Goal: Task Accomplishment & Management: Complete application form

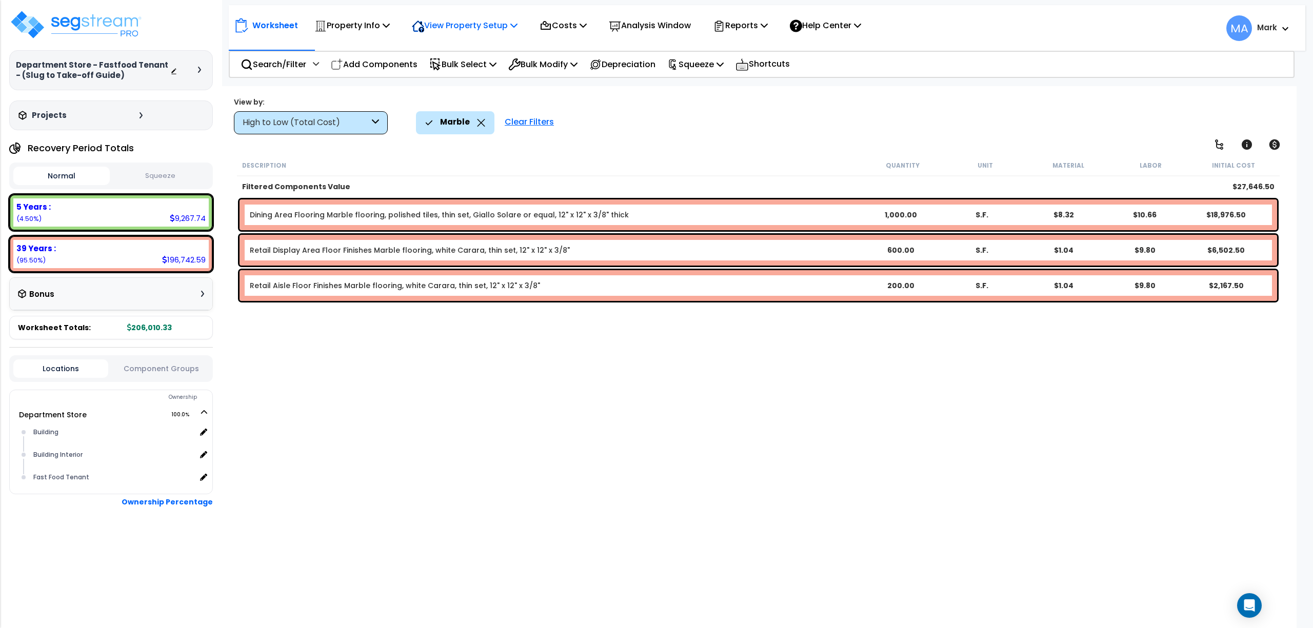
click at [475, 24] on p "View Property Setup" at bounding box center [465, 25] width 106 height 14
click at [365, 26] on p "Property Info" at bounding box center [351, 25] width 75 height 14
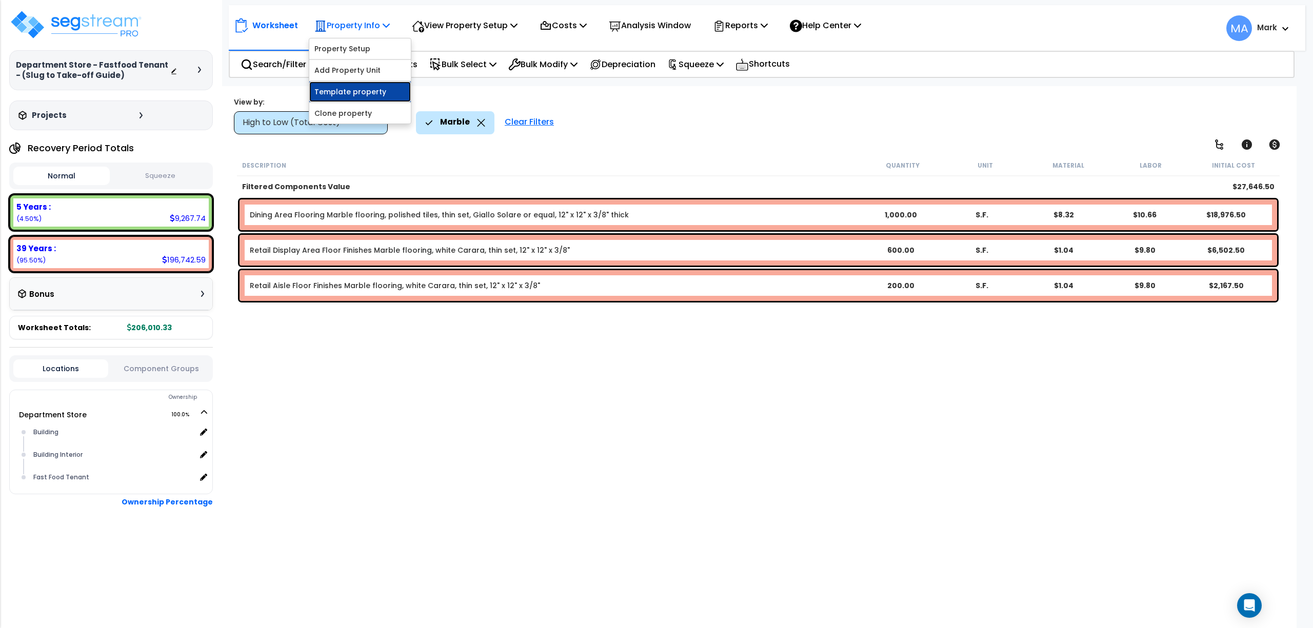
click at [371, 97] on link "Template property" at bounding box center [360, 92] width 102 height 21
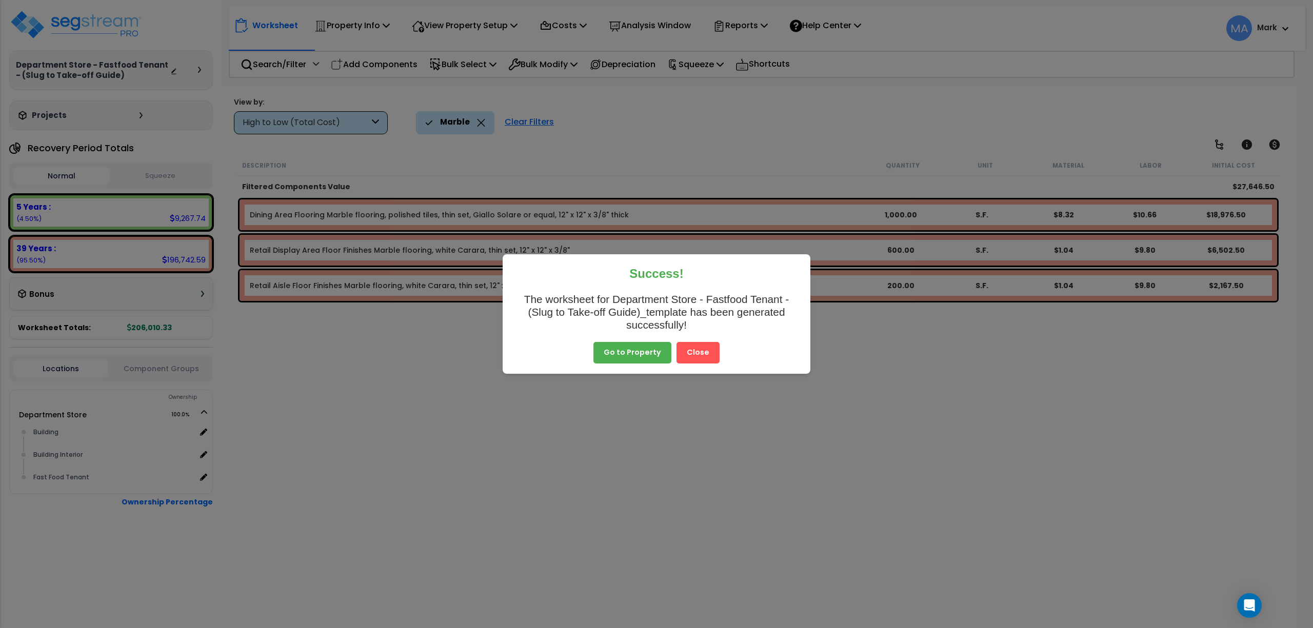
click at [707, 353] on button "Close" at bounding box center [697, 353] width 43 height 22
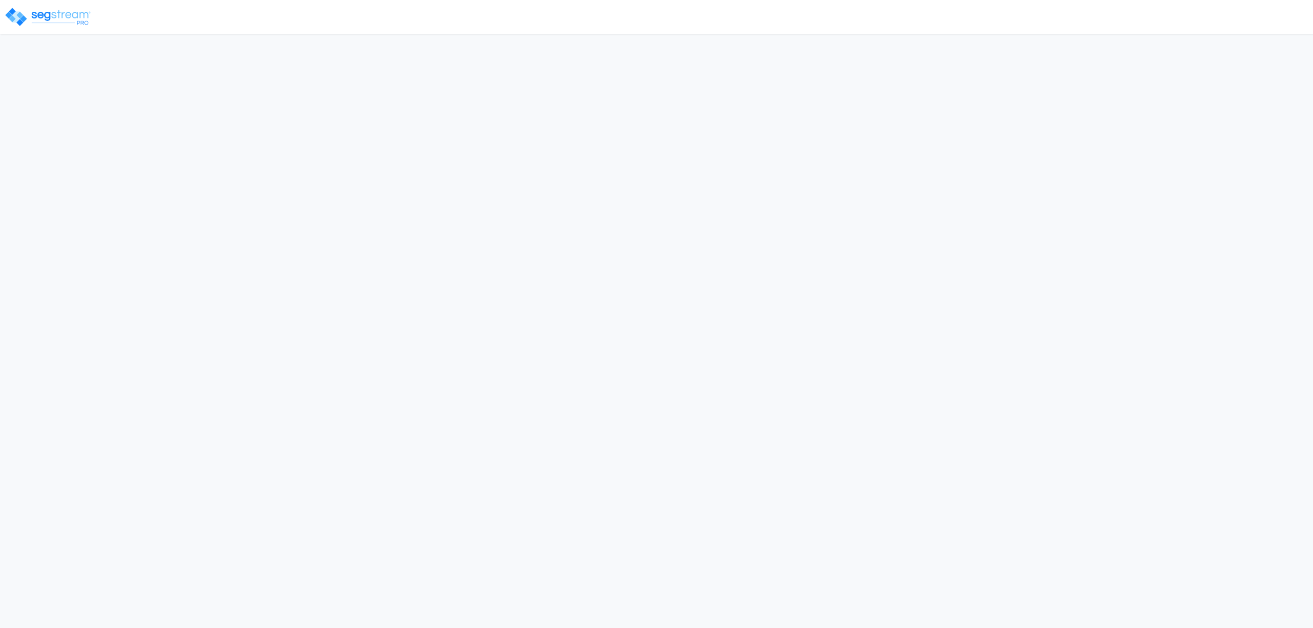
select select "2025"
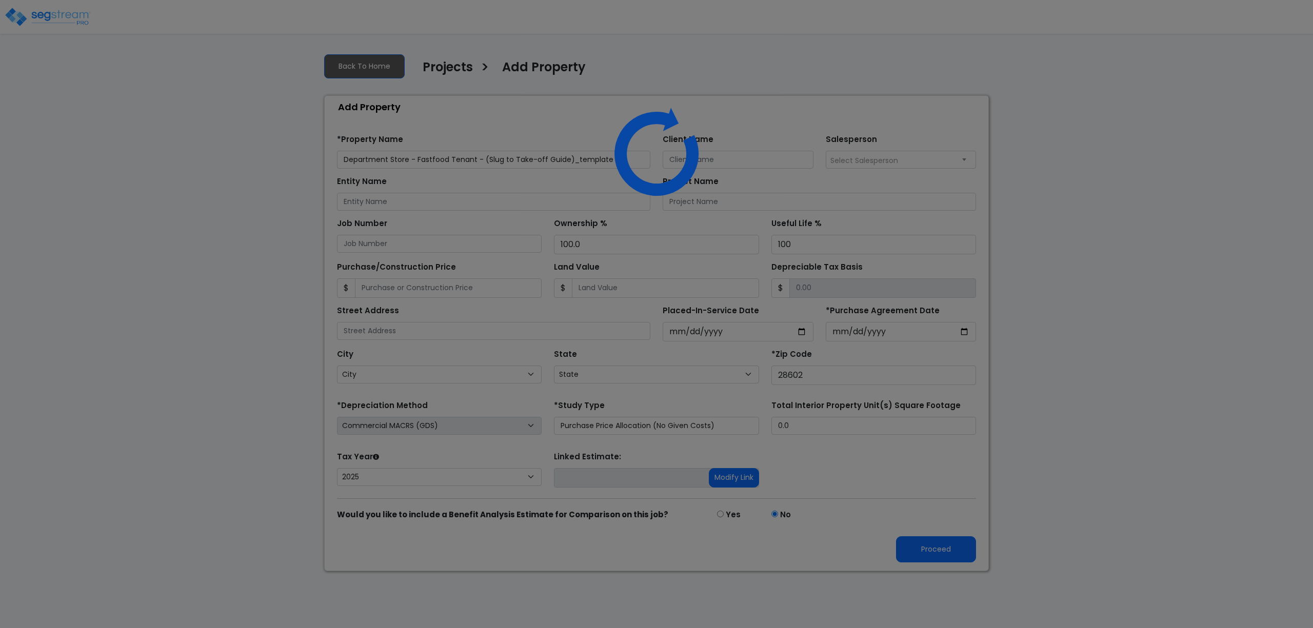
select select "NC"
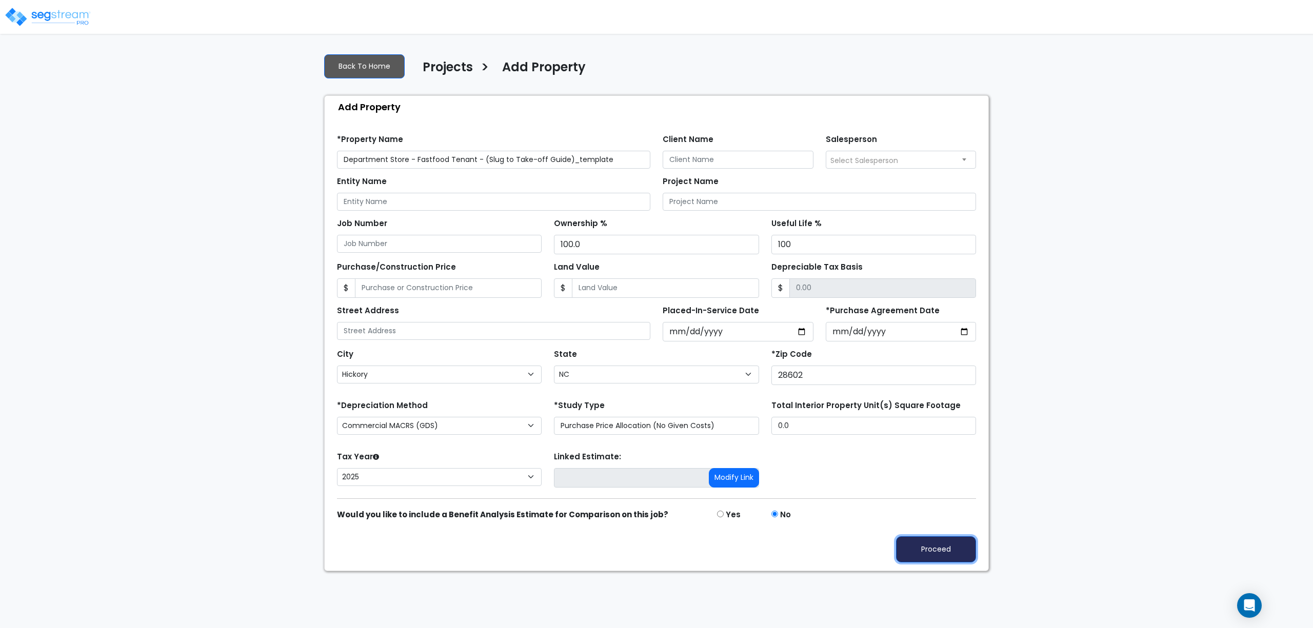
click at [941, 545] on button "Proceed" at bounding box center [936, 549] width 80 height 26
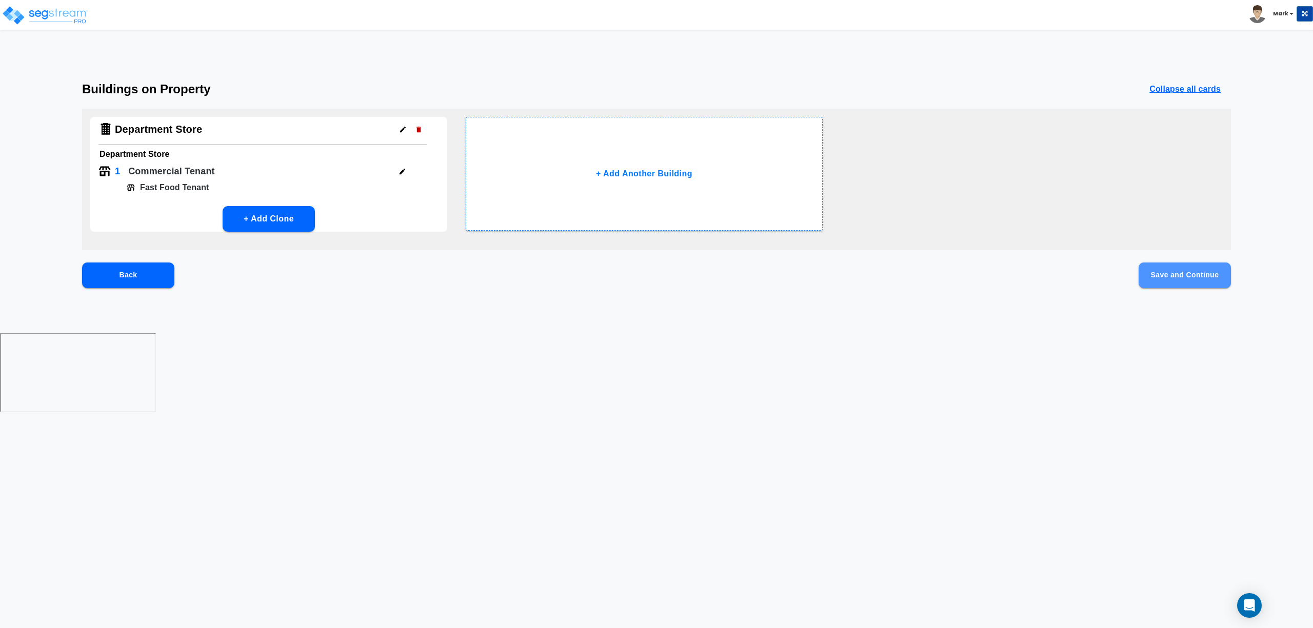
click at [1161, 273] on button "Save and Continue" at bounding box center [1184, 276] width 92 height 26
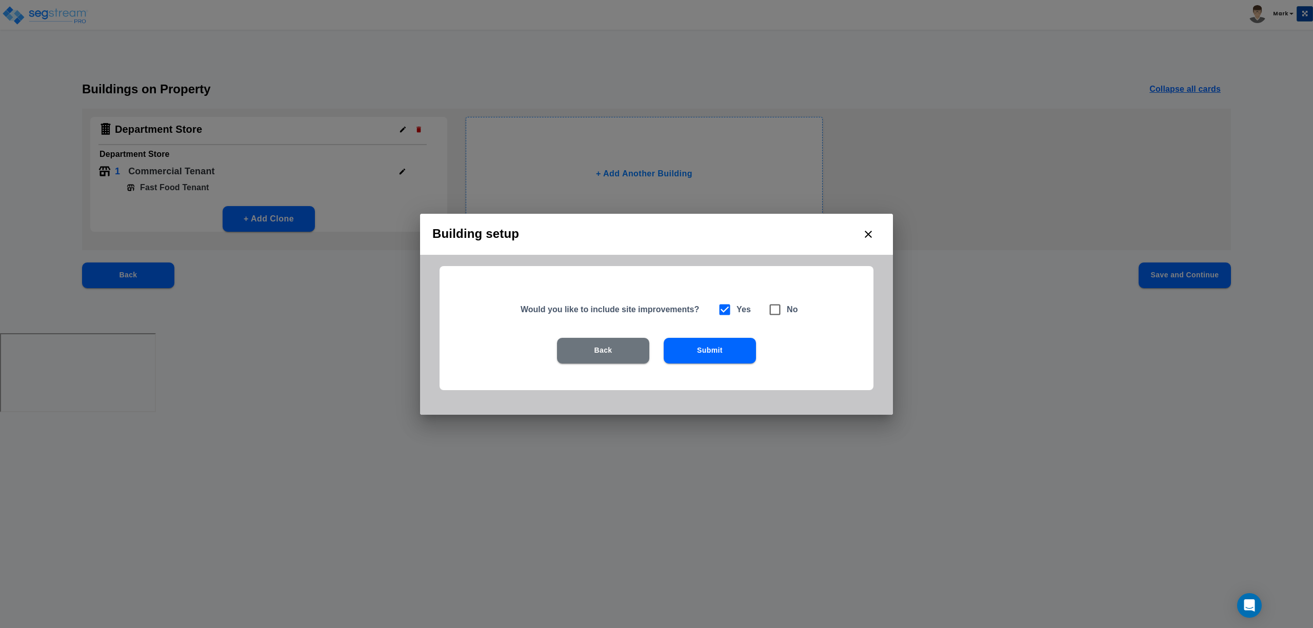
click at [778, 312] on icon at bounding box center [775, 310] width 14 height 14
checkbox input "false"
checkbox input "true"
click at [737, 350] on button "Submit" at bounding box center [710, 351] width 92 height 26
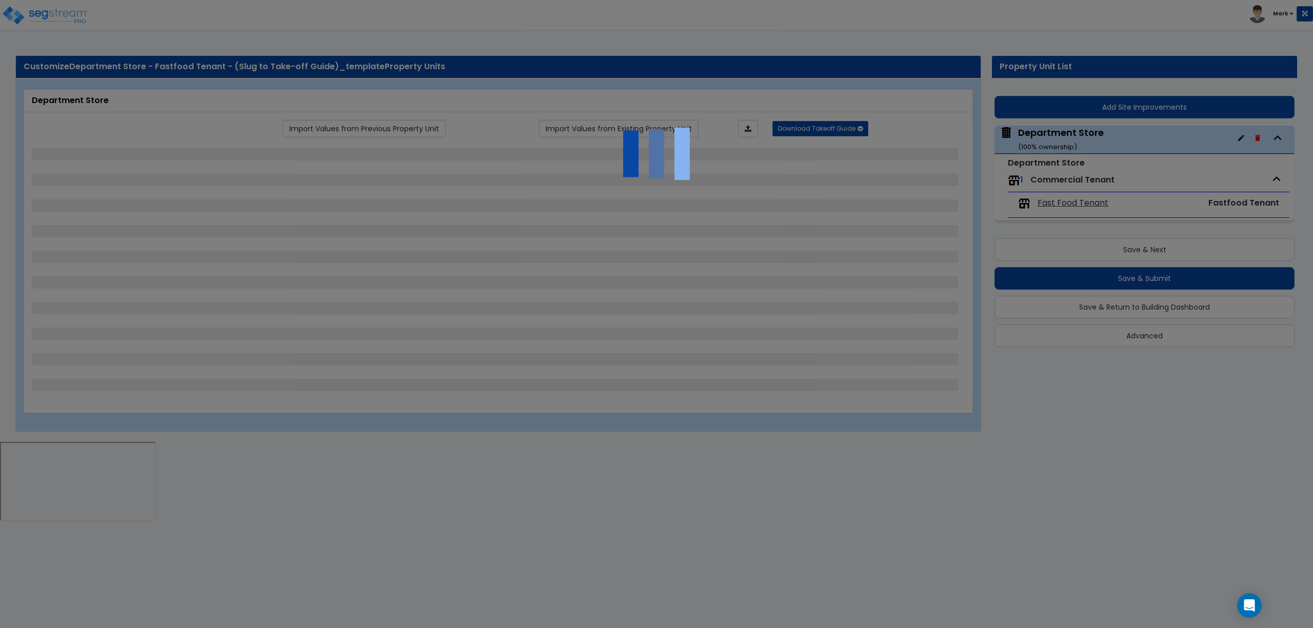
select select "3"
select select "1"
select select "5"
select select "10"
select select "2"
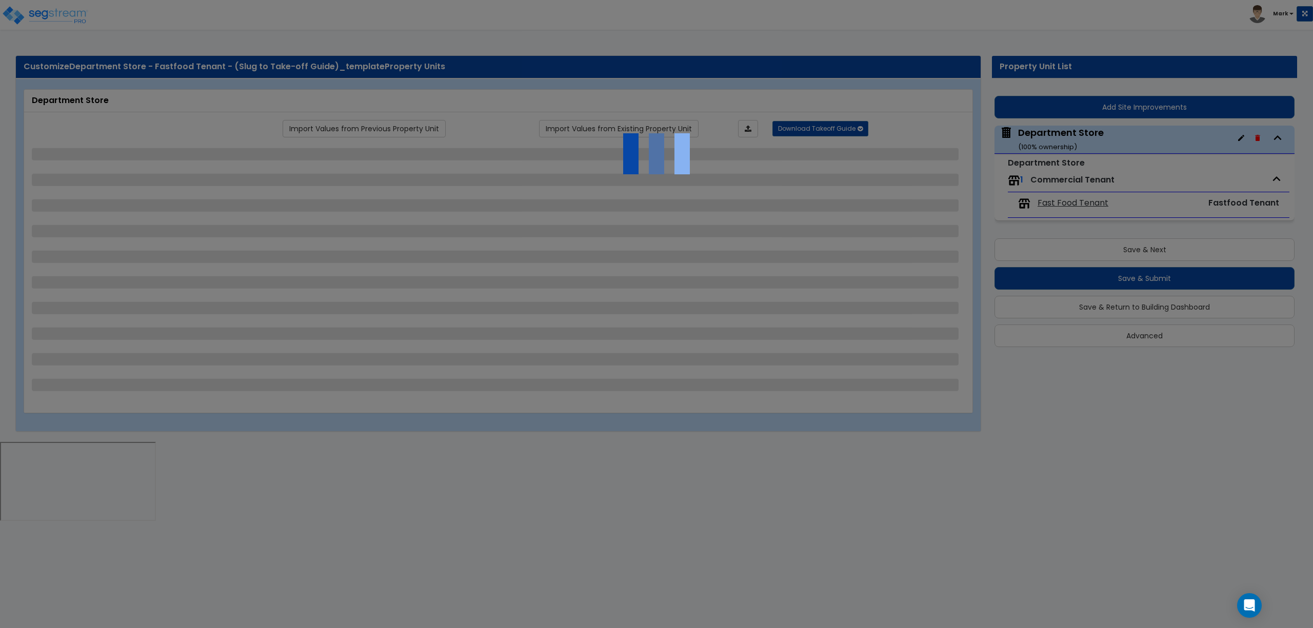
select select "1"
select select "8"
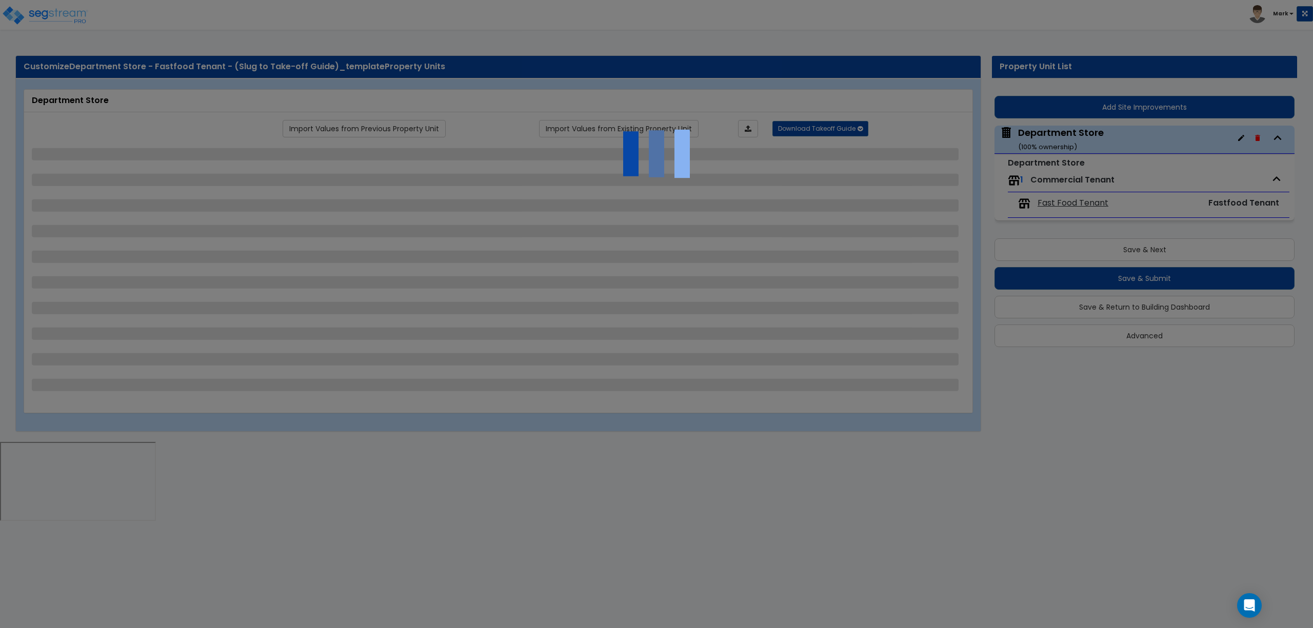
select select "1"
select select "8"
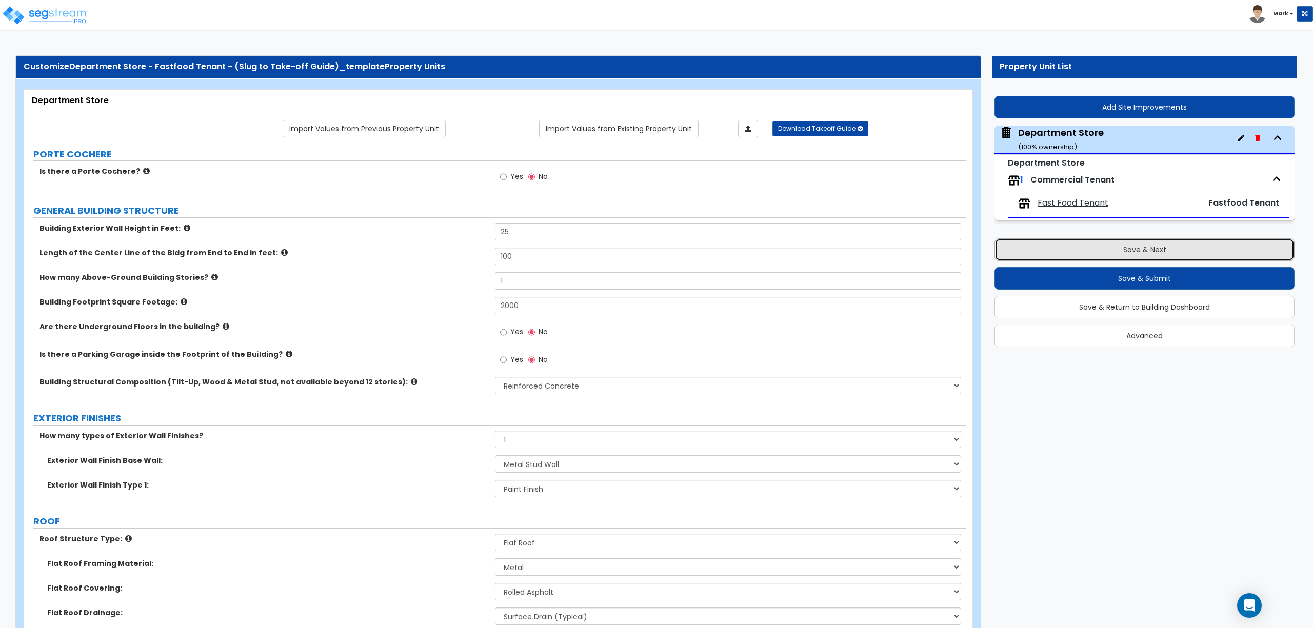
click at [1146, 251] on button "Save & Next" at bounding box center [1144, 249] width 300 height 23
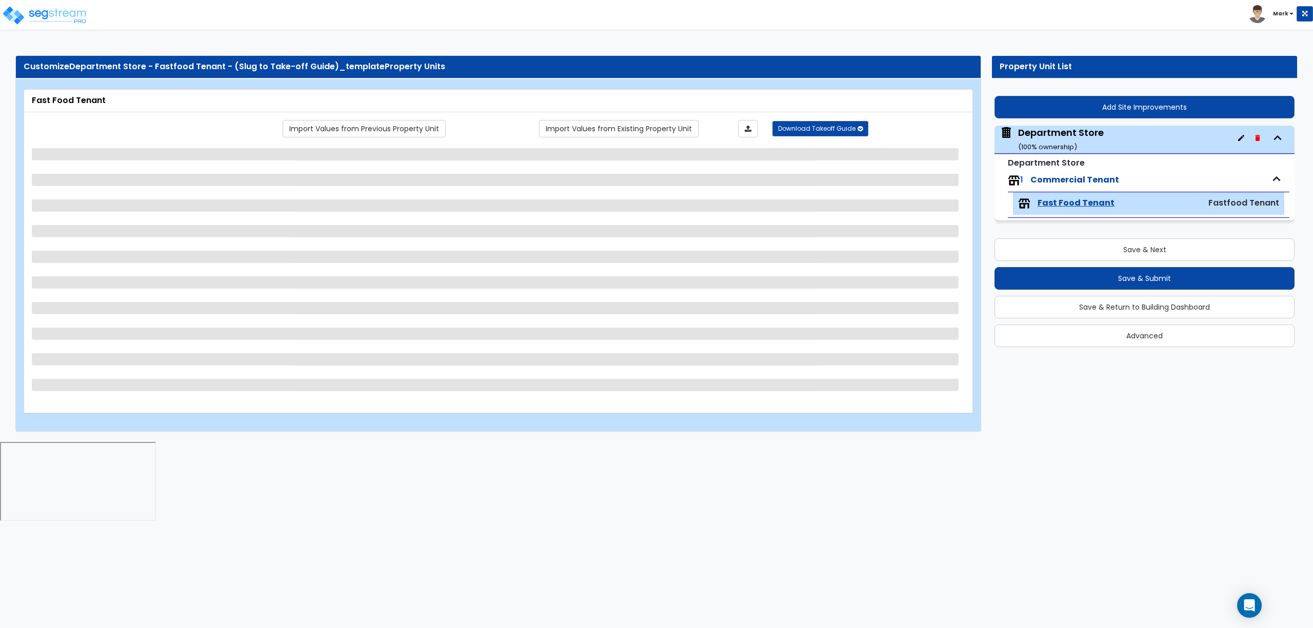
select select "1"
select select "8"
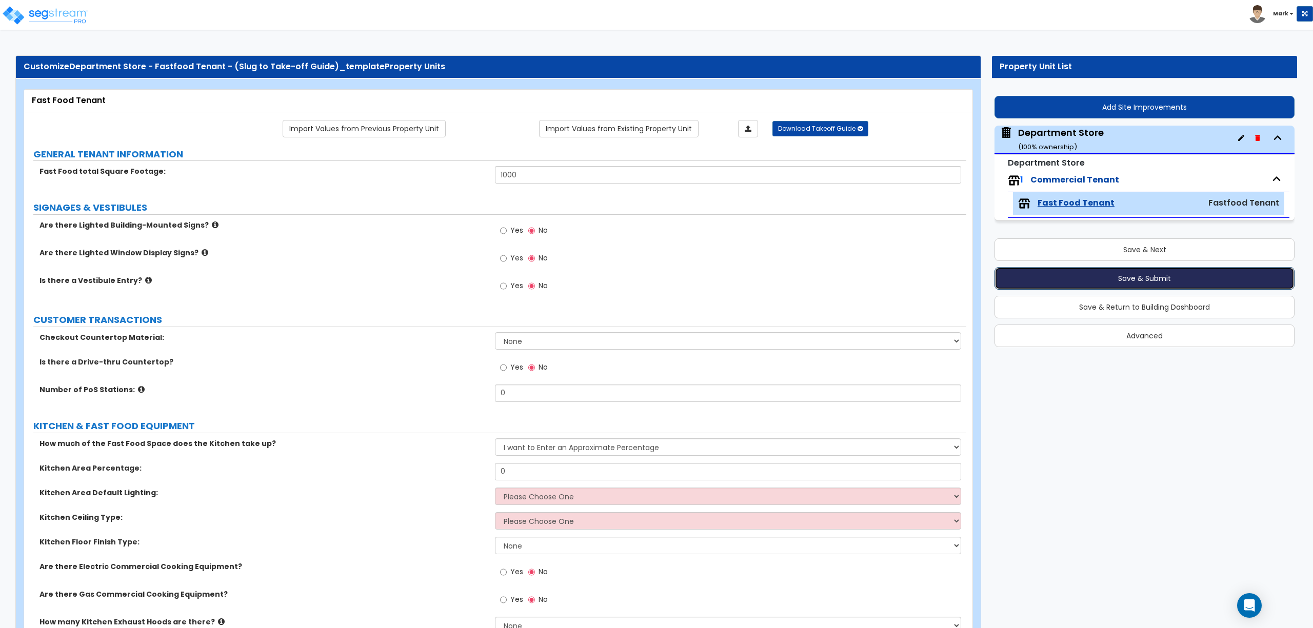
click at [1141, 280] on button "Save & Submit" at bounding box center [1144, 278] width 300 height 23
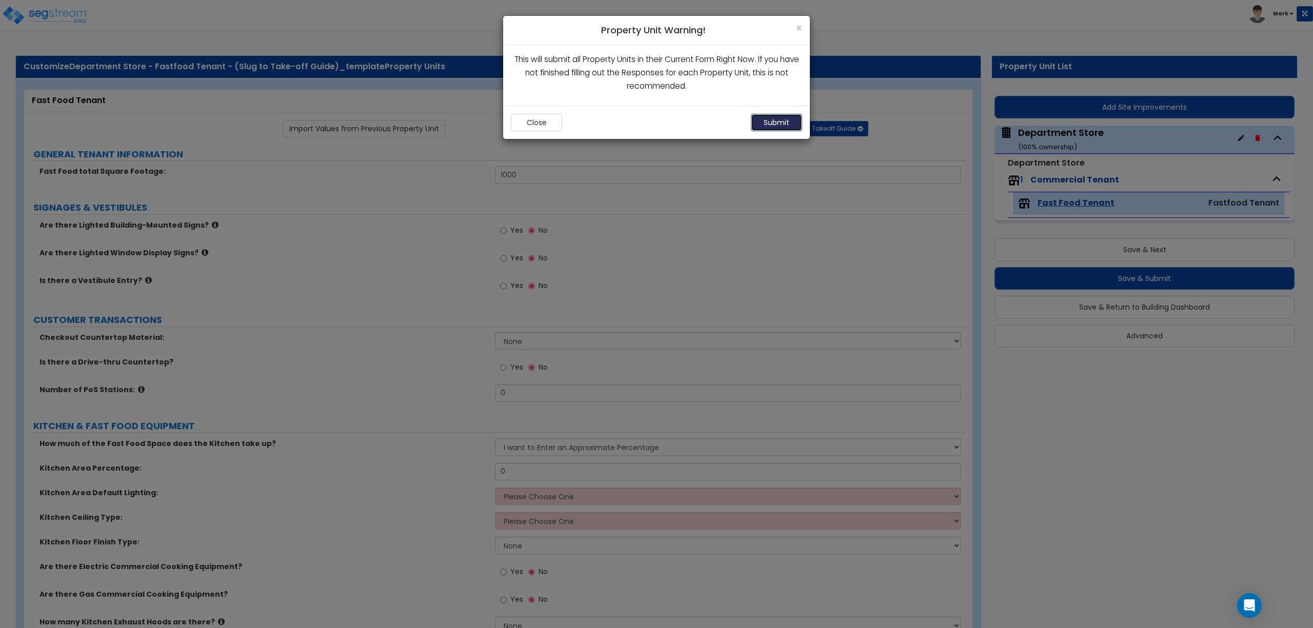
click at [780, 117] on button "Submit" at bounding box center [776, 122] width 51 height 17
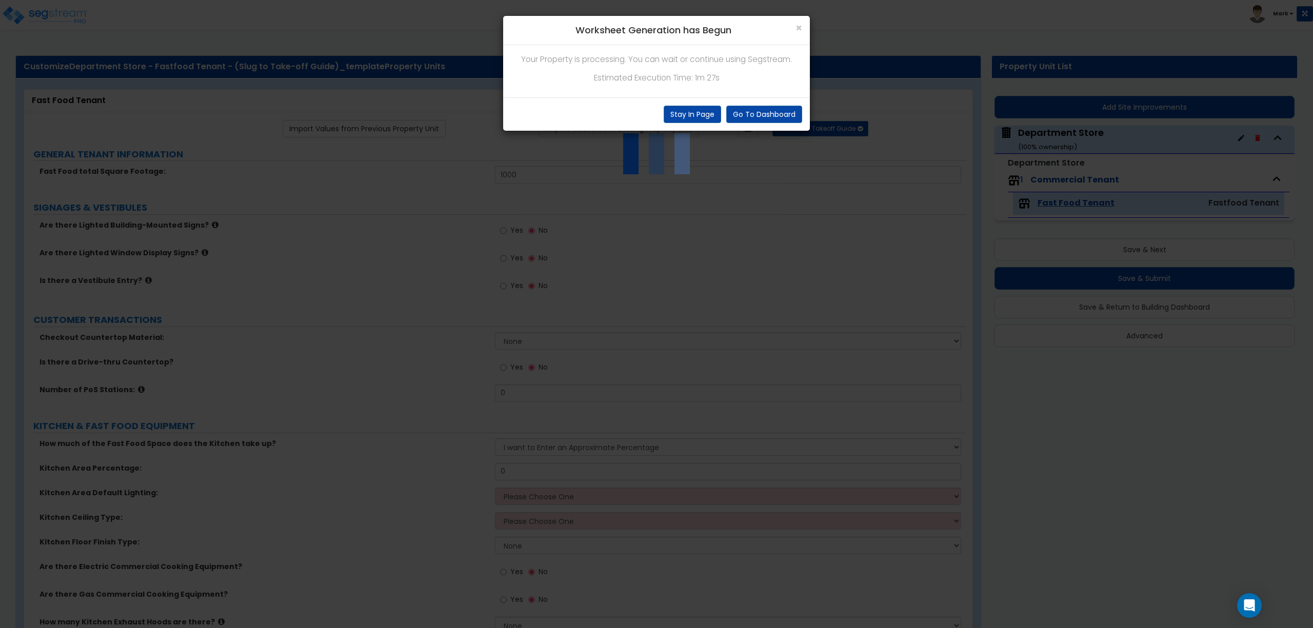
click at [433, 234] on div "× Worksheet Generation has Begun Your Property is processing. You can wait or c…" at bounding box center [656, 314] width 1313 height 628
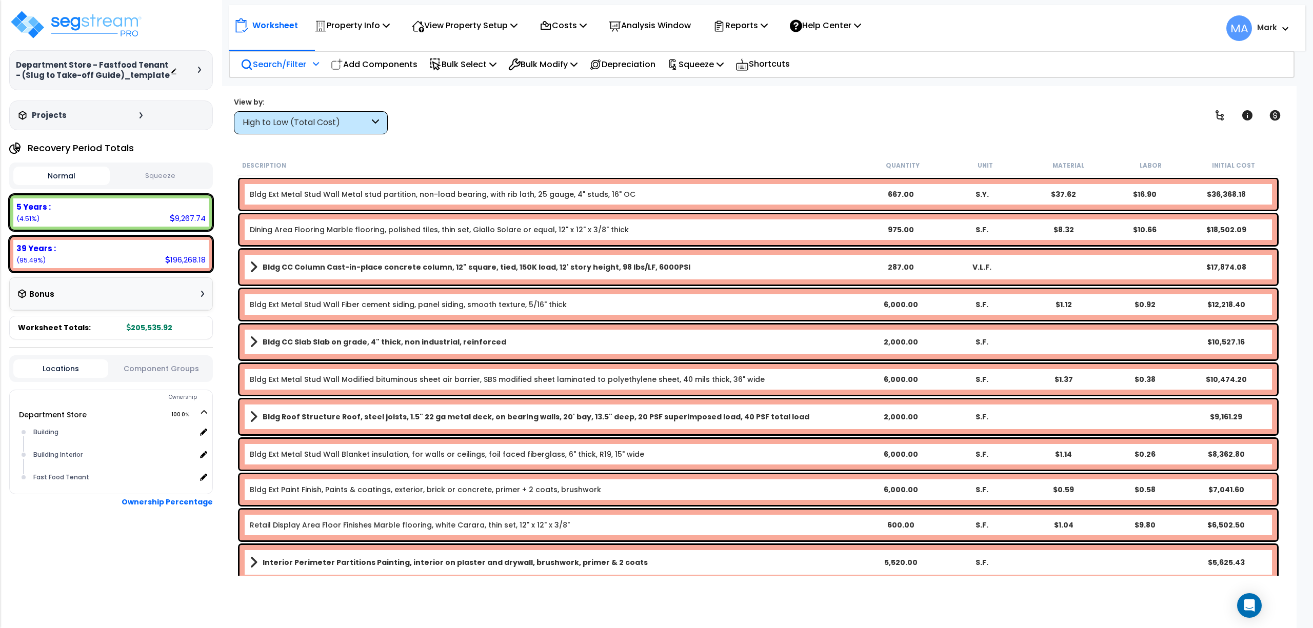
click at [298, 63] on p "Search/Filter" at bounding box center [273, 64] width 66 height 14
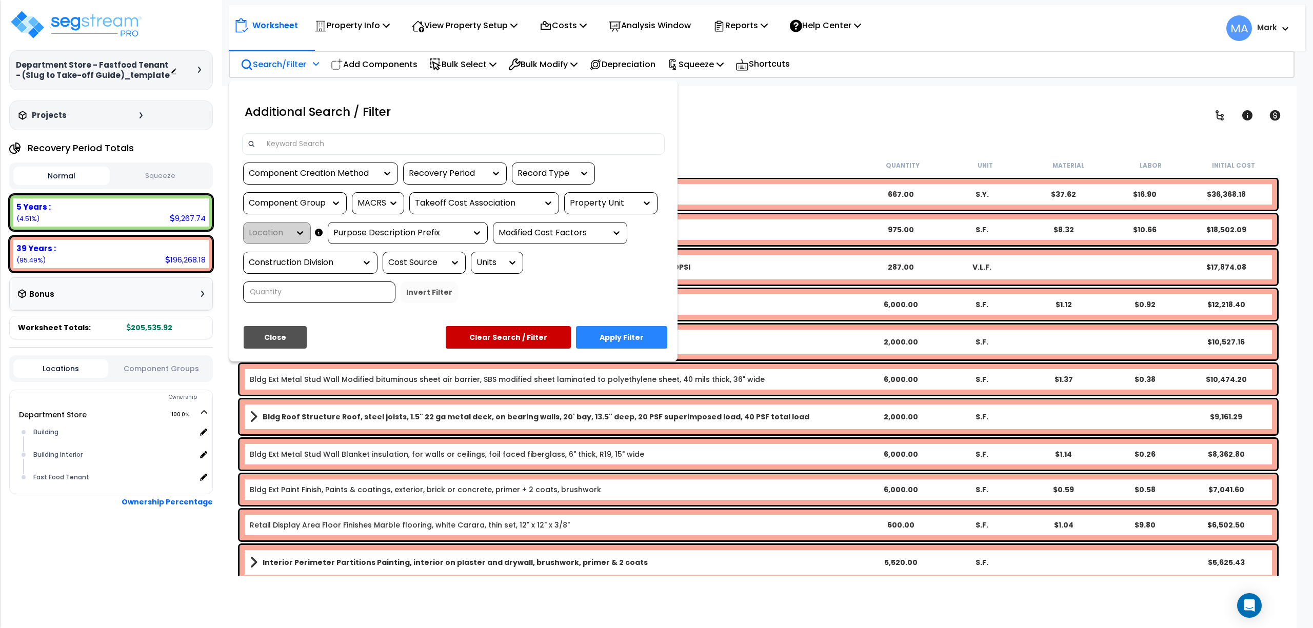
click at [296, 148] on input at bounding box center [459, 143] width 398 height 15
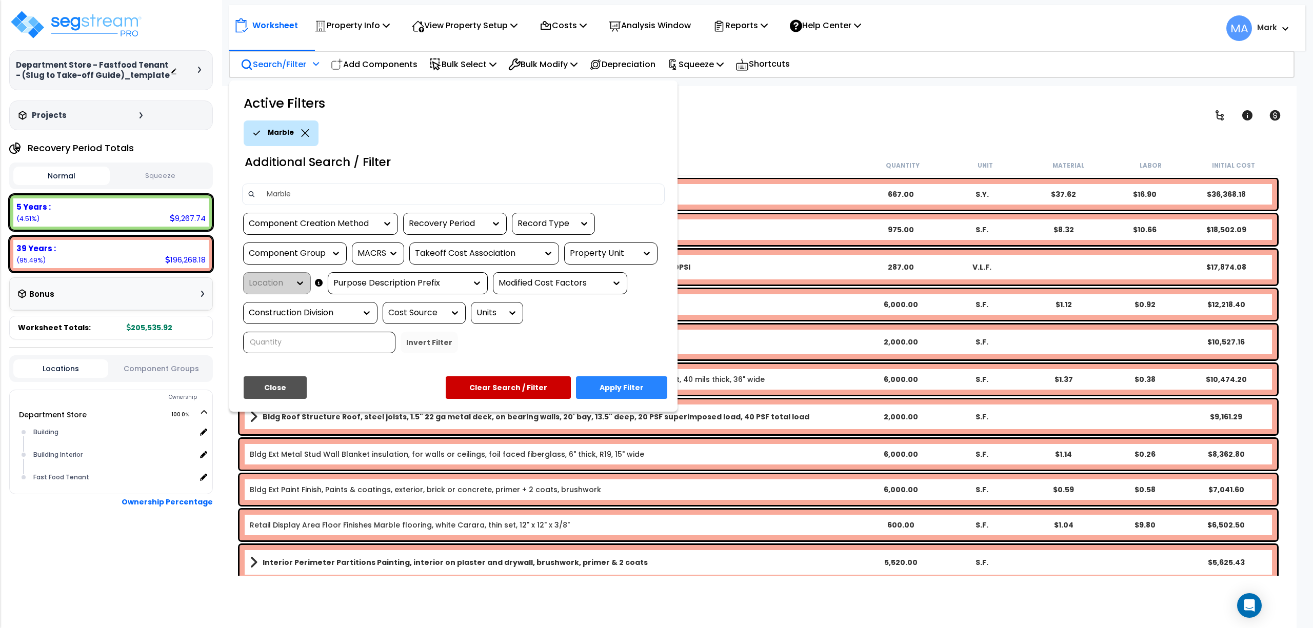
type input "Marble"
click at [605, 386] on button "Apply Filter" at bounding box center [621, 387] width 91 height 23
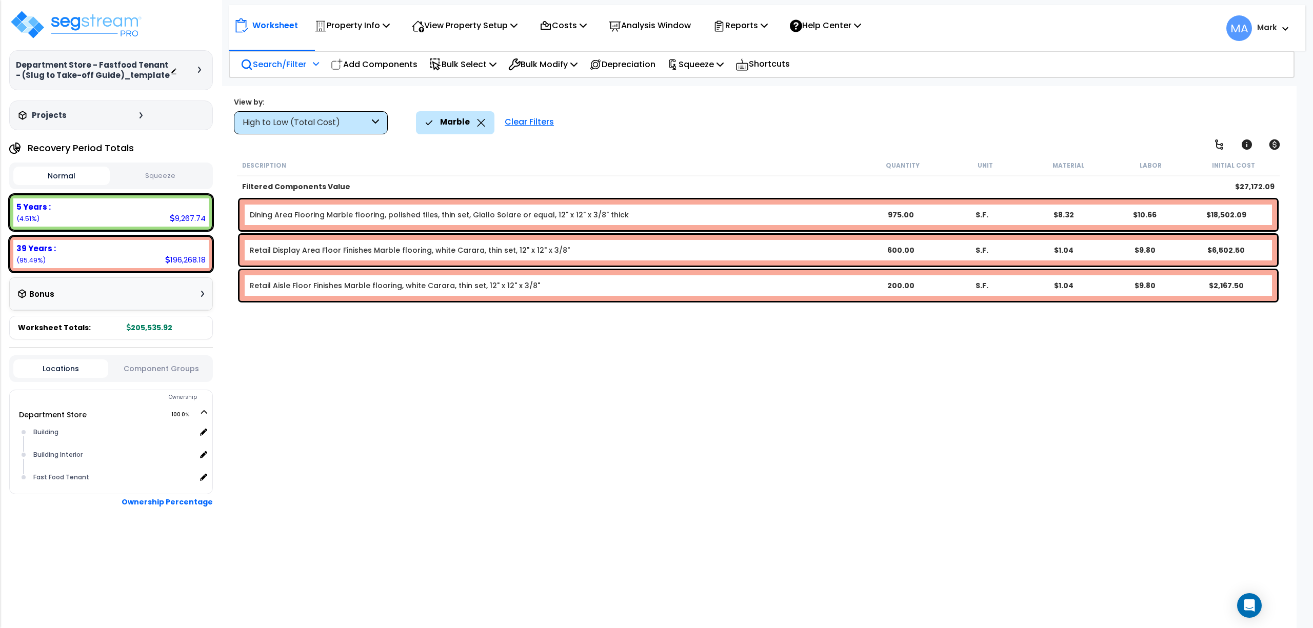
click at [605, 470] on div "Description Quantity Unit Material Labor Initial Cost Filtered Components Value…" at bounding box center [758, 365] width 1046 height 421
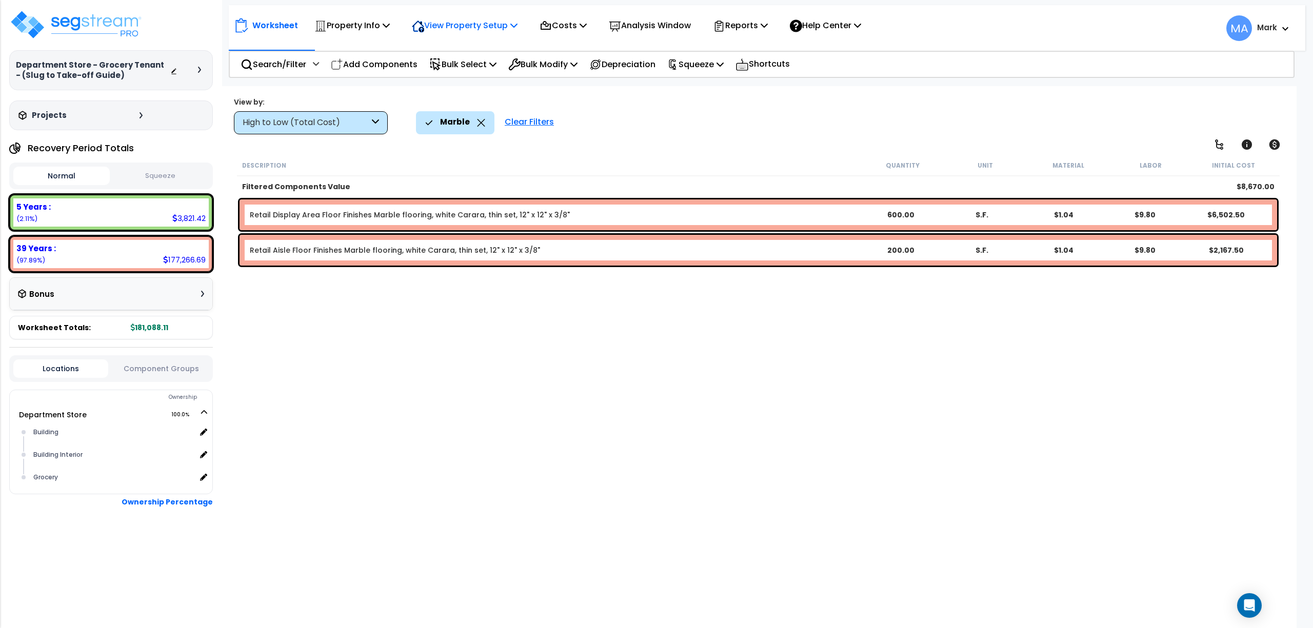
click at [468, 28] on p "View Property Setup" at bounding box center [465, 25] width 106 height 14
click at [370, 23] on p "Property Info" at bounding box center [351, 25] width 75 height 14
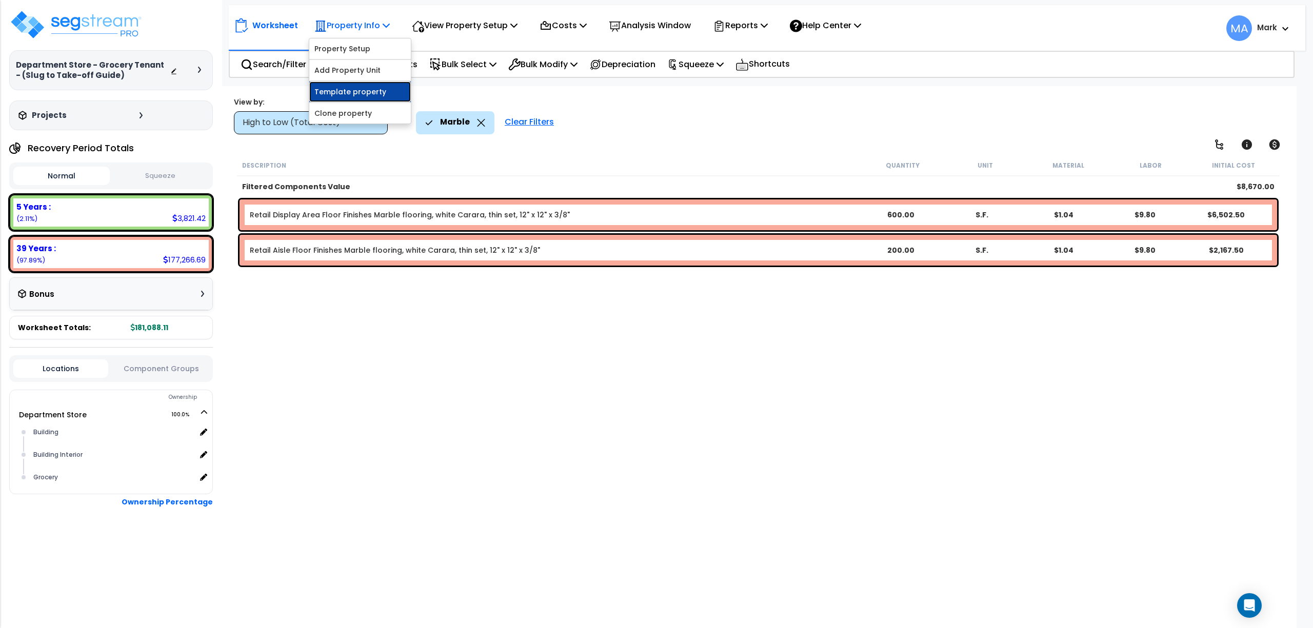
click at [365, 94] on link "Template property" at bounding box center [360, 92] width 102 height 21
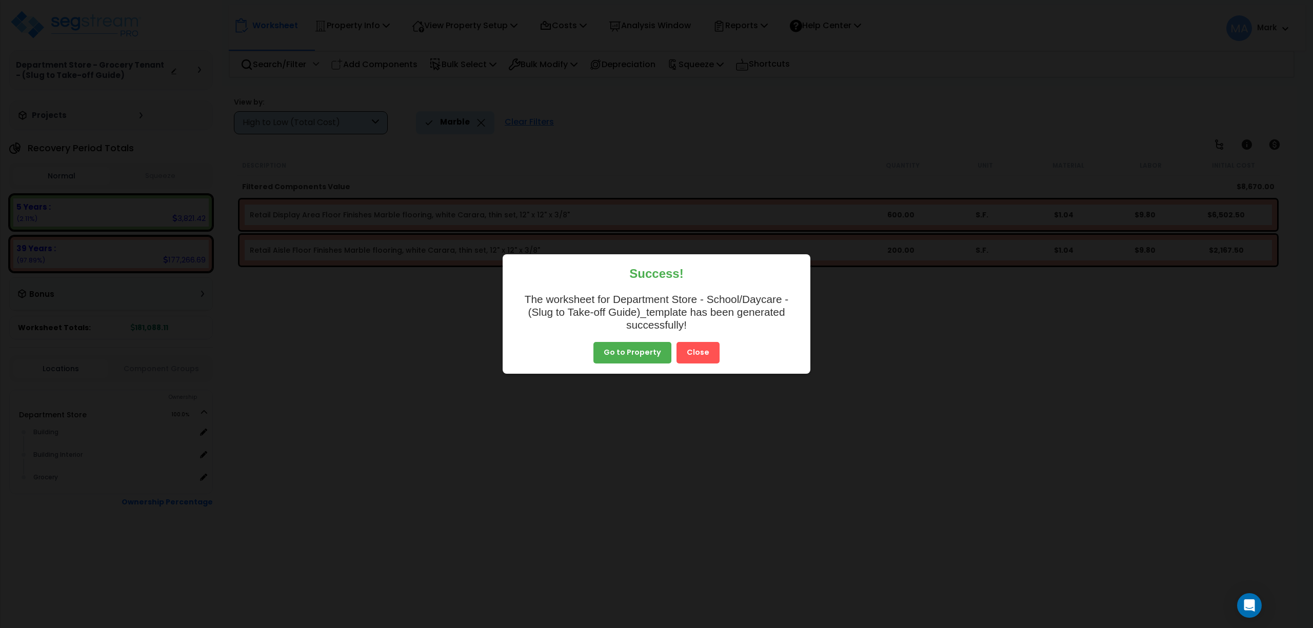
click at [710, 357] on button "Close" at bounding box center [697, 353] width 43 height 22
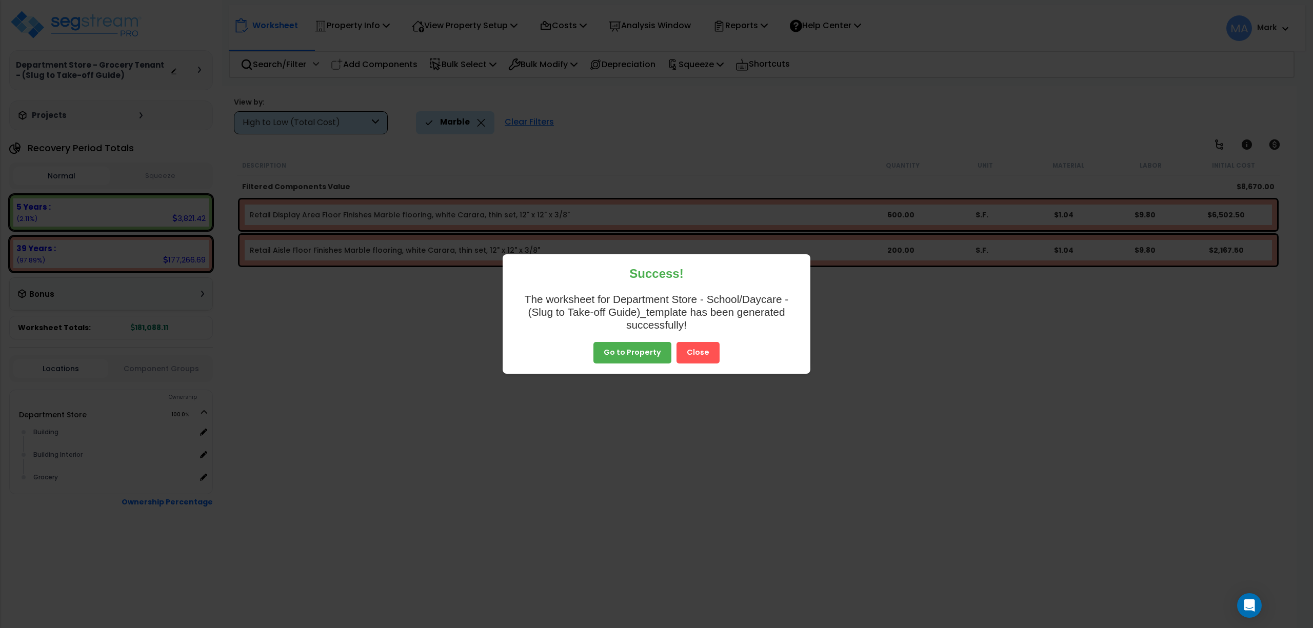
click at [710, 357] on button "Close" at bounding box center [697, 353] width 43 height 22
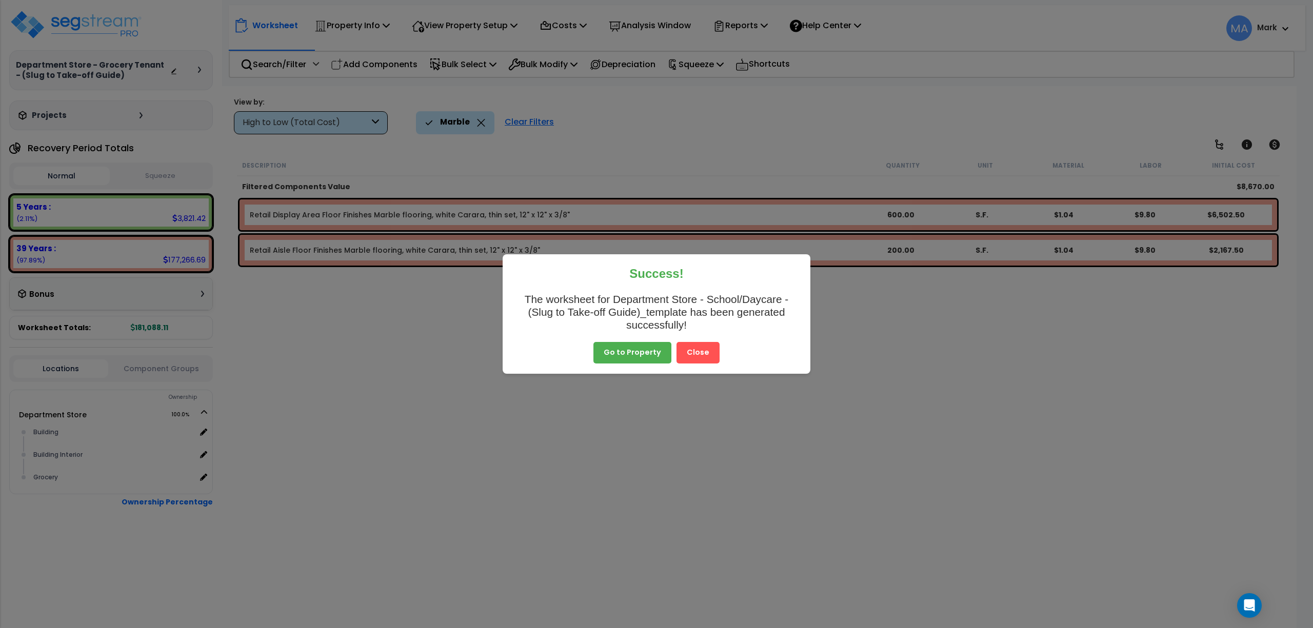
click at [700, 355] on button "Close" at bounding box center [697, 353] width 43 height 22
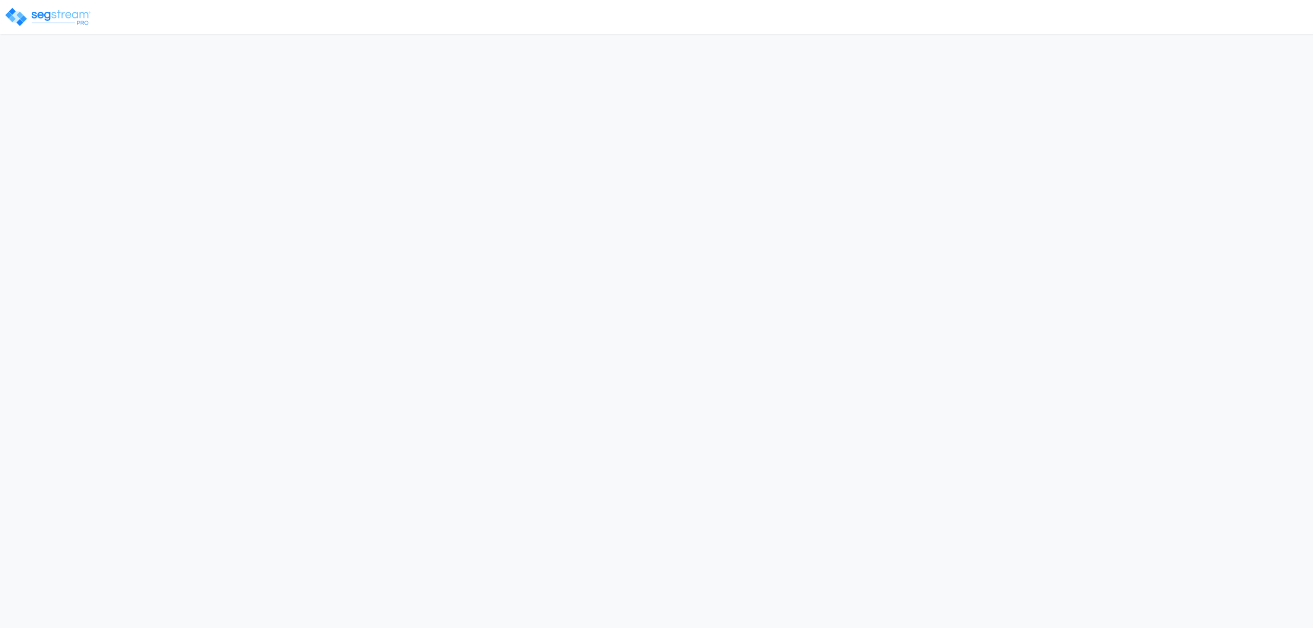
select select "2025"
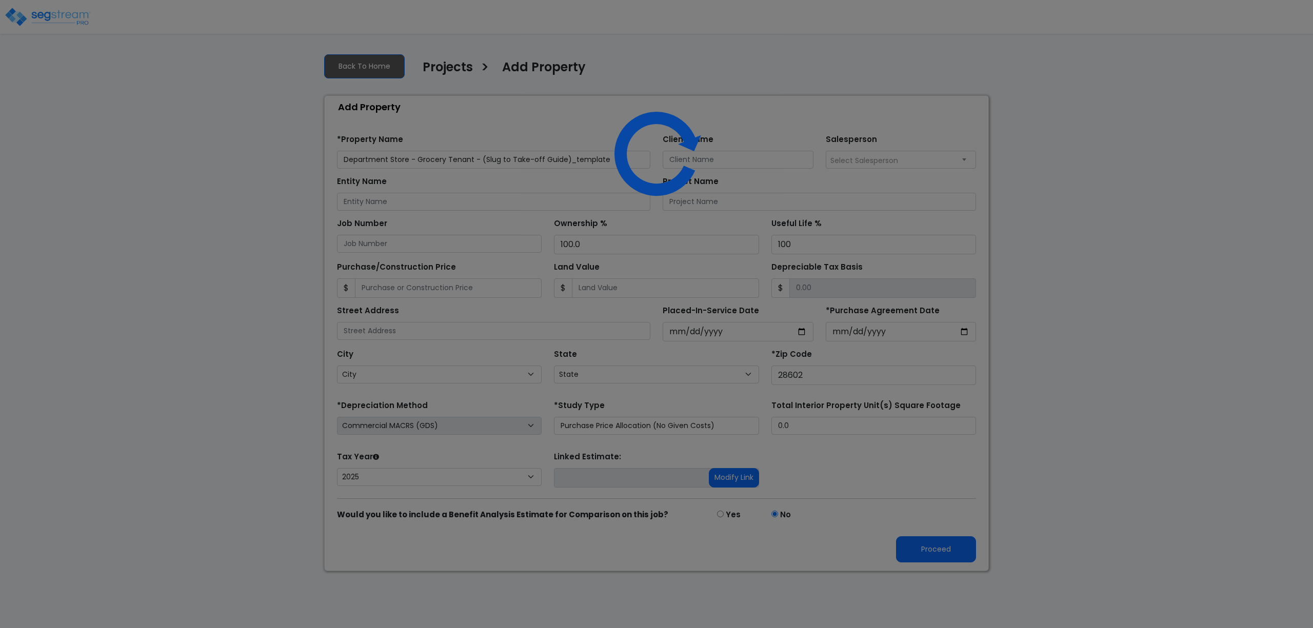
select select "NC"
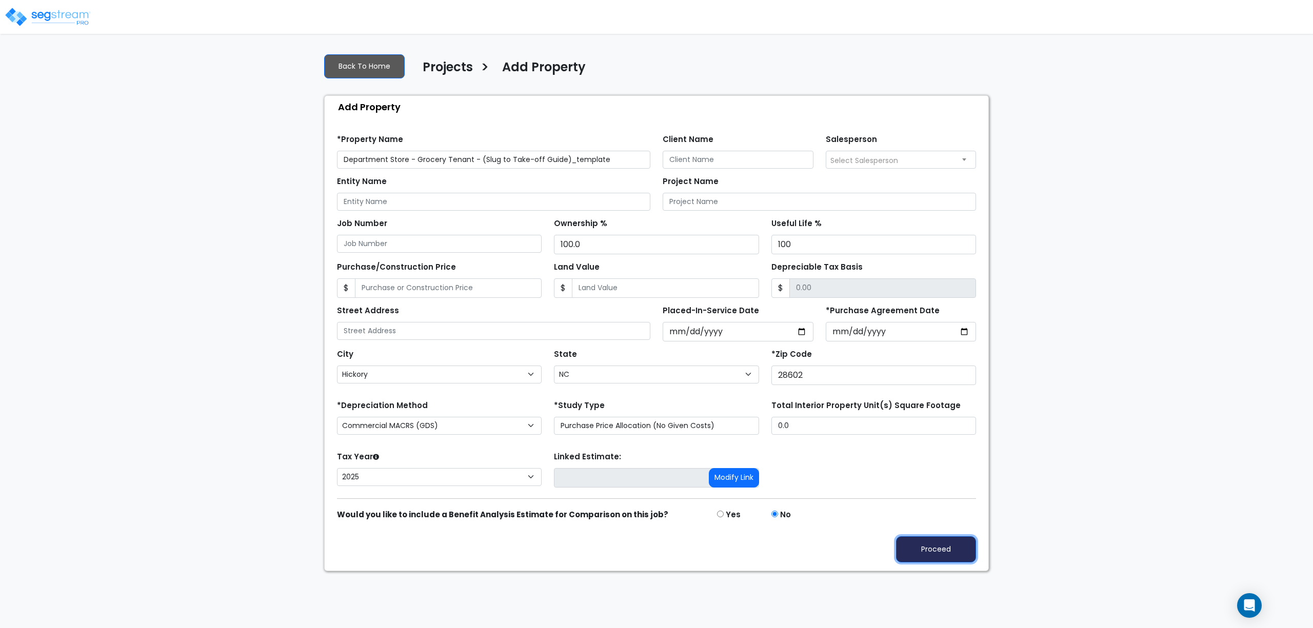
click at [936, 552] on button "Proceed" at bounding box center [936, 549] width 80 height 26
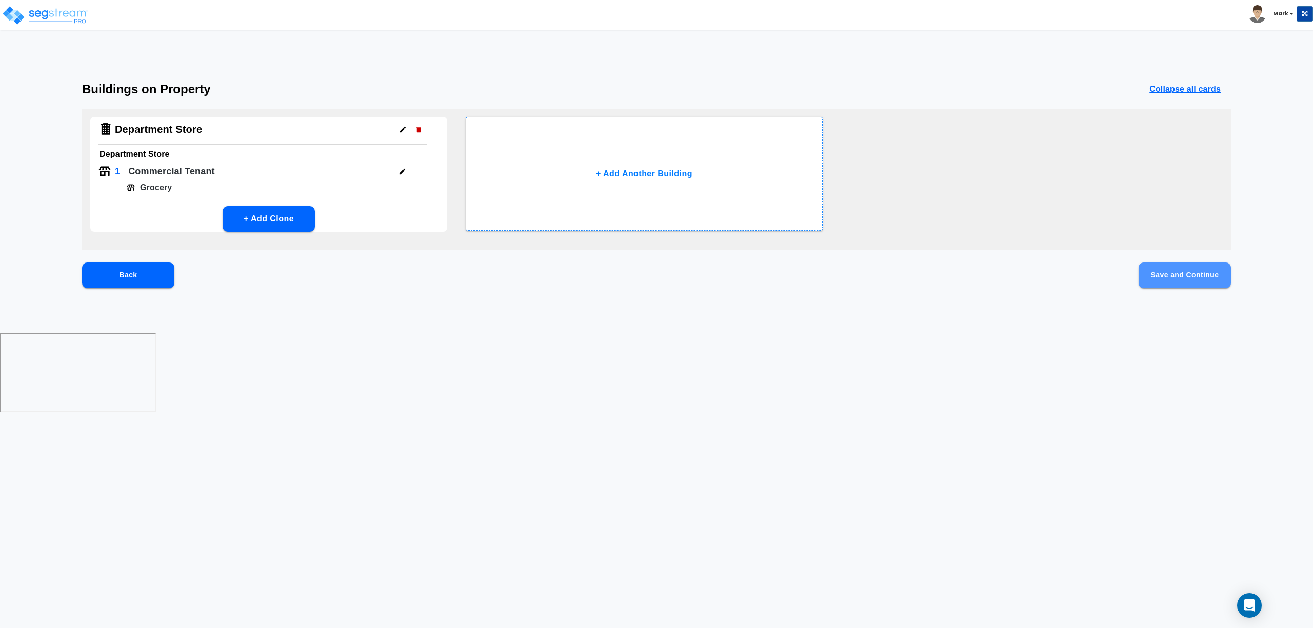
click at [1202, 276] on button "Save and Continue" at bounding box center [1184, 276] width 92 height 26
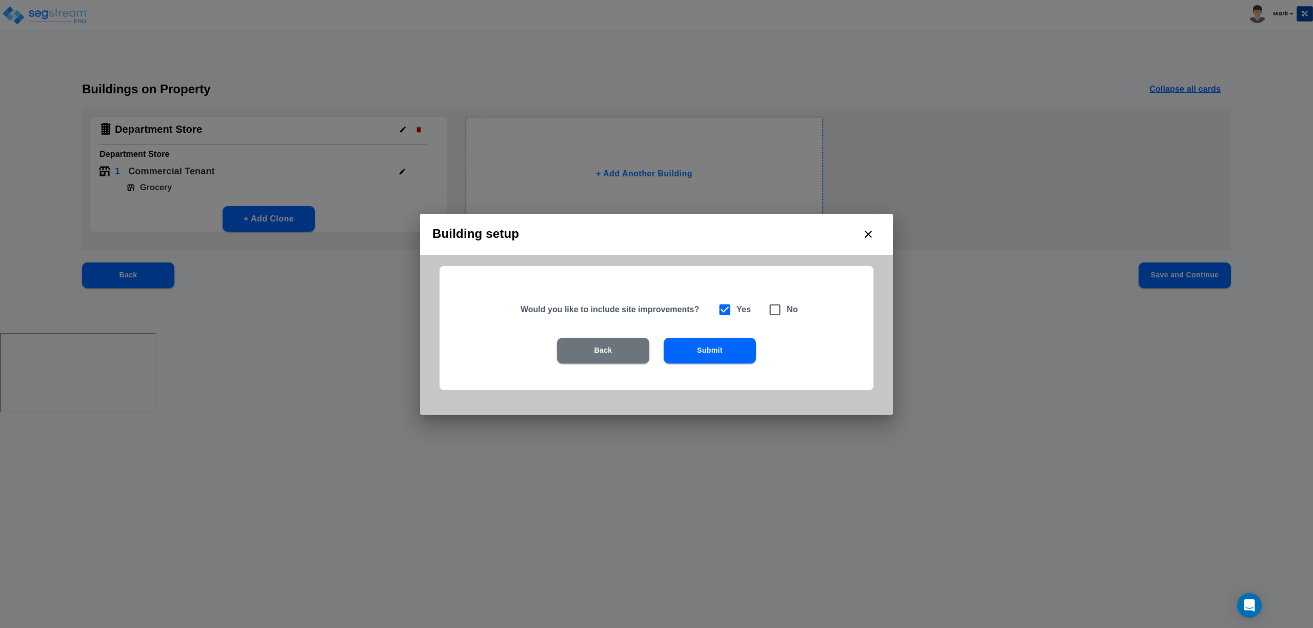
click at [779, 309] on icon at bounding box center [775, 309] width 11 height 11
checkbox input "false"
checkbox input "true"
click at [733, 357] on button "Submit" at bounding box center [710, 351] width 92 height 26
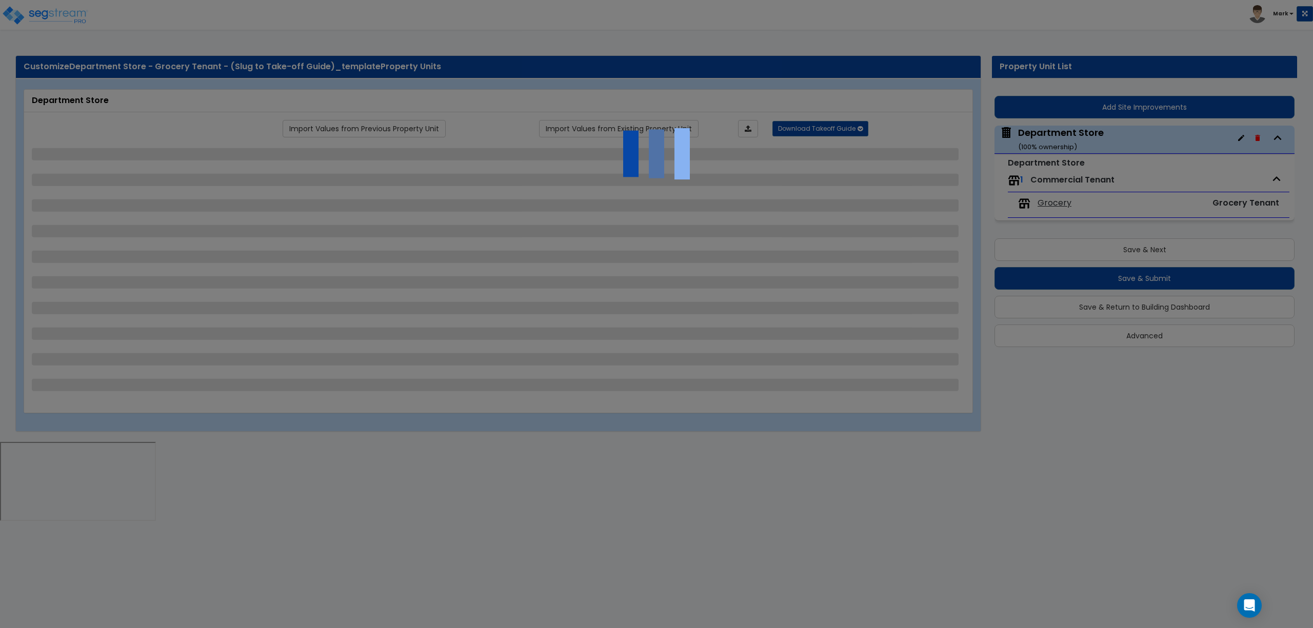
select select "3"
select select "1"
select select "5"
select select "10"
select select "2"
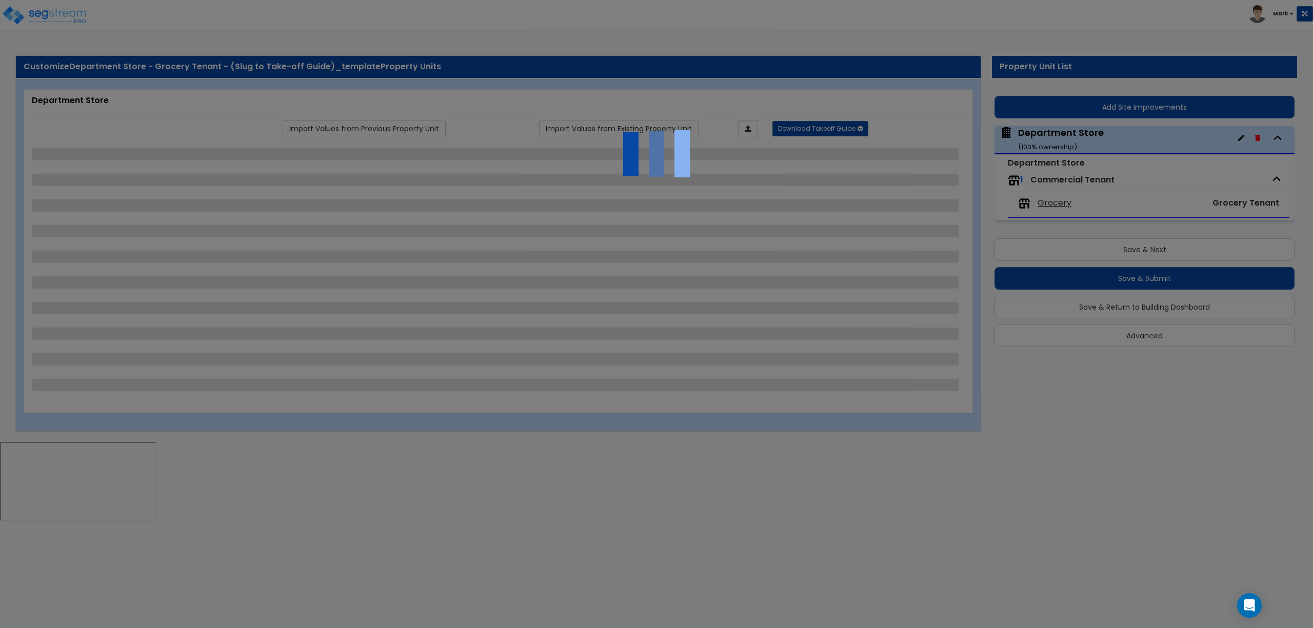
select select "1"
select select "8"
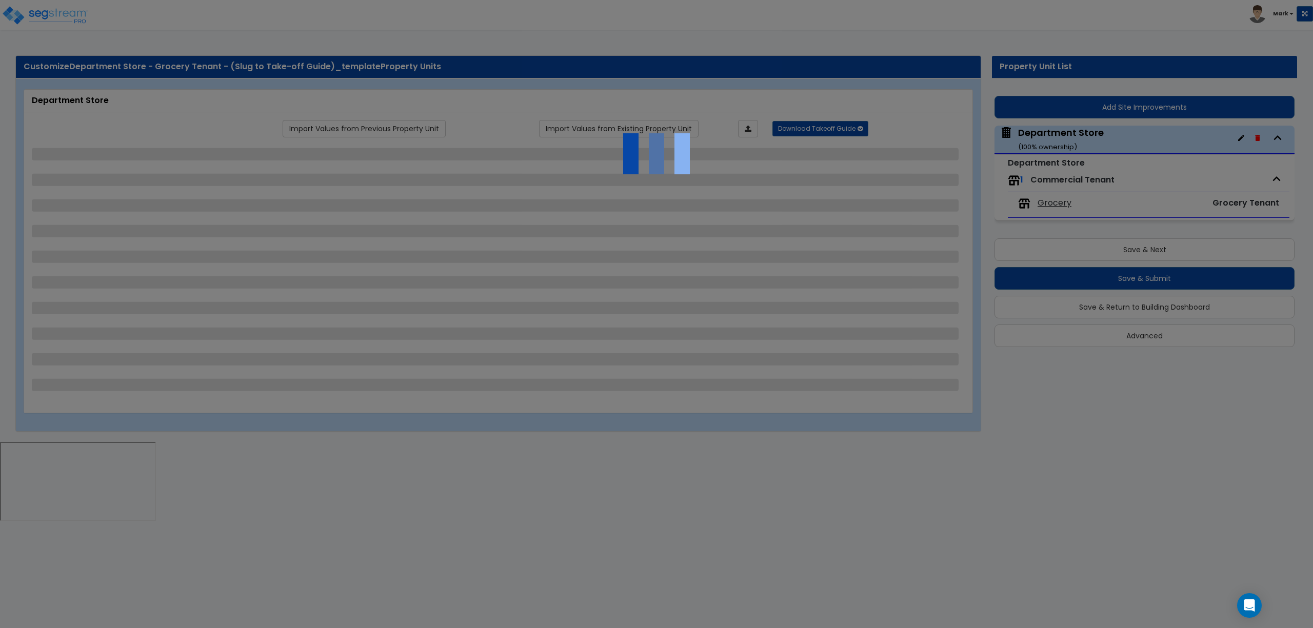
select select "1"
select select "8"
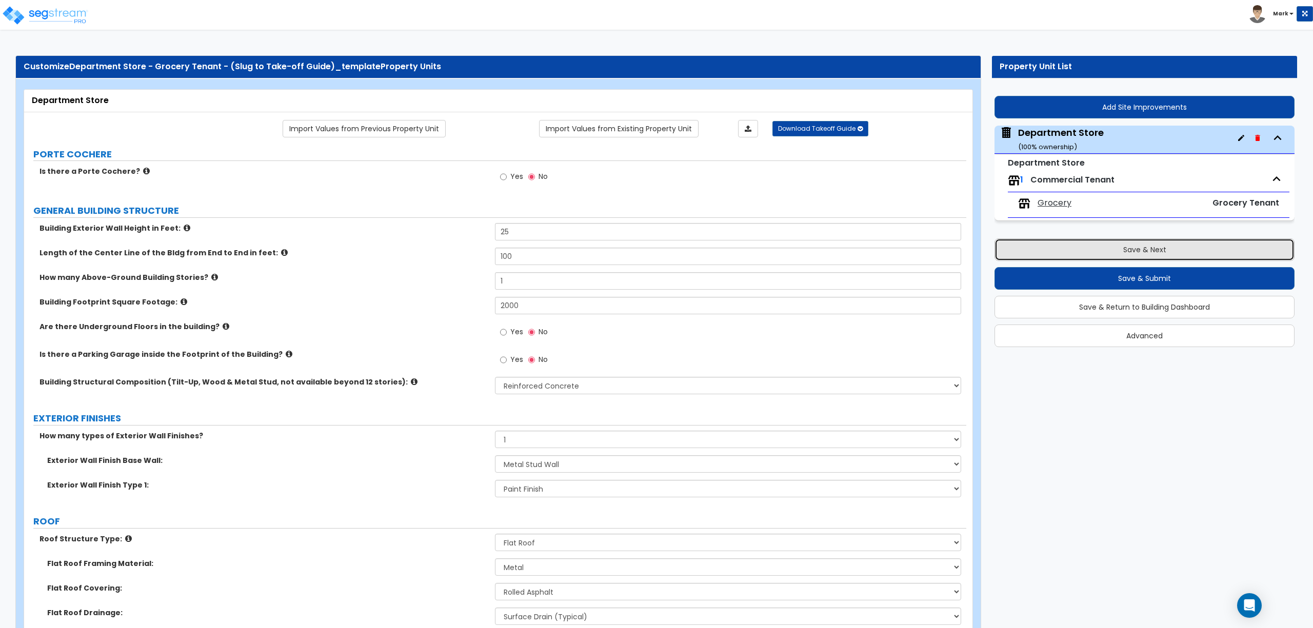
click at [1157, 251] on button "Save & Next" at bounding box center [1144, 249] width 300 height 23
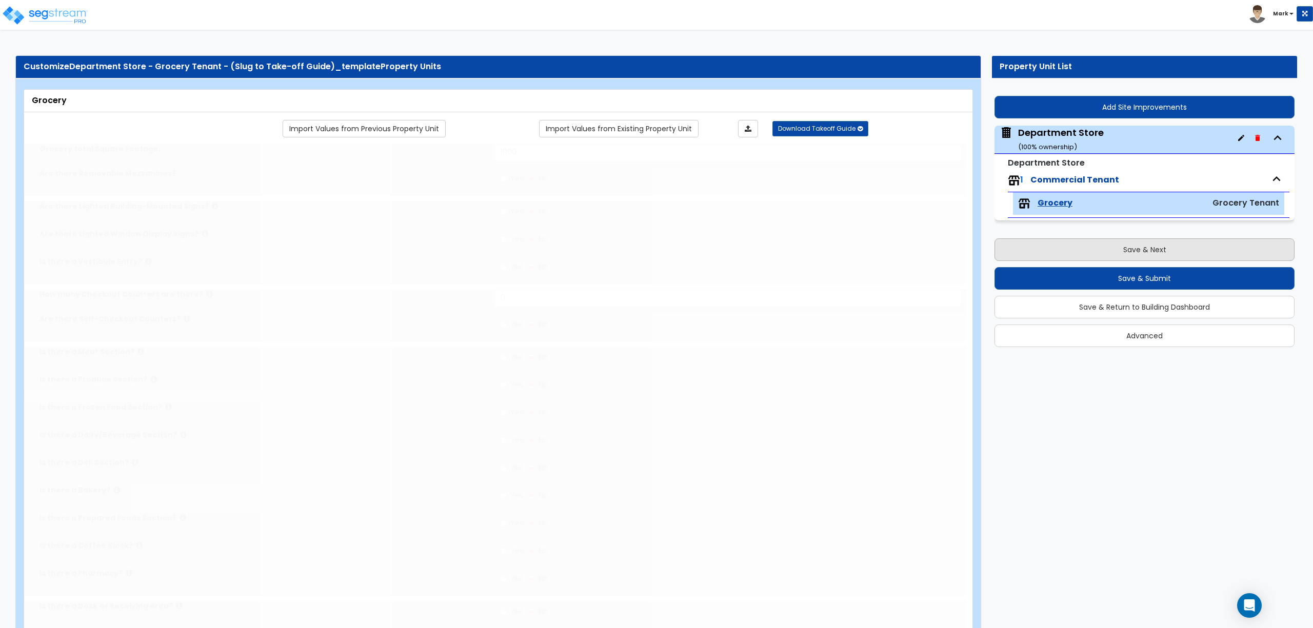
select select "1"
select select "8"
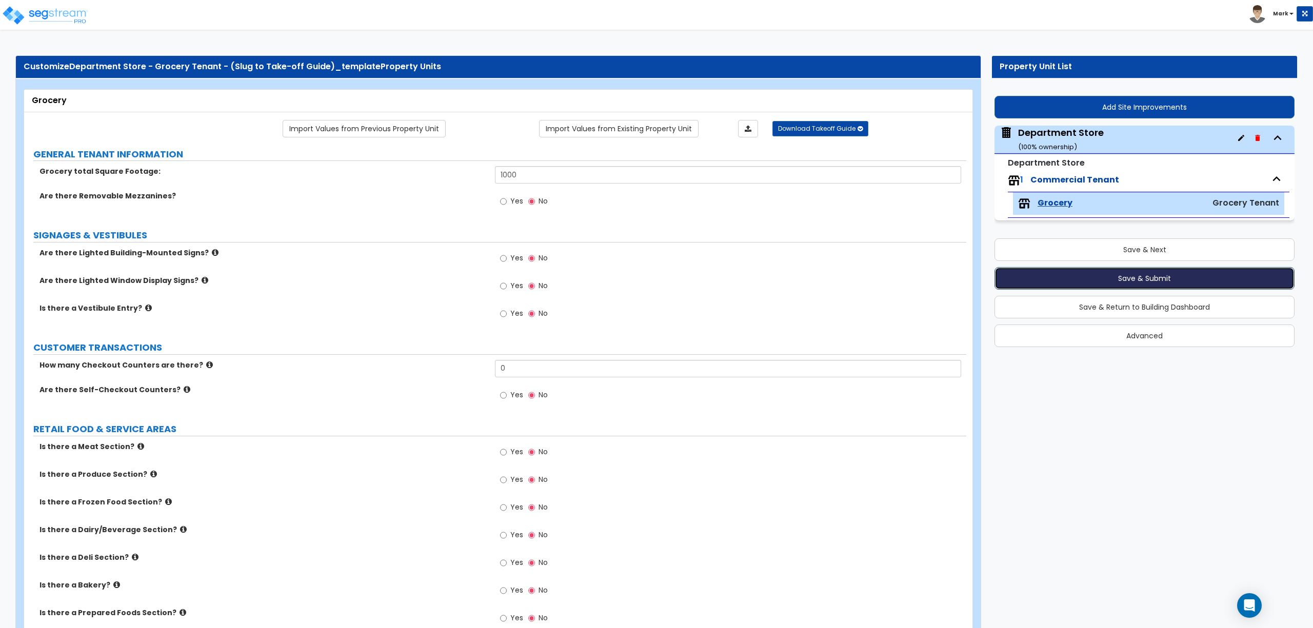
click at [1105, 279] on button "Save & Submit" at bounding box center [1144, 278] width 300 height 23
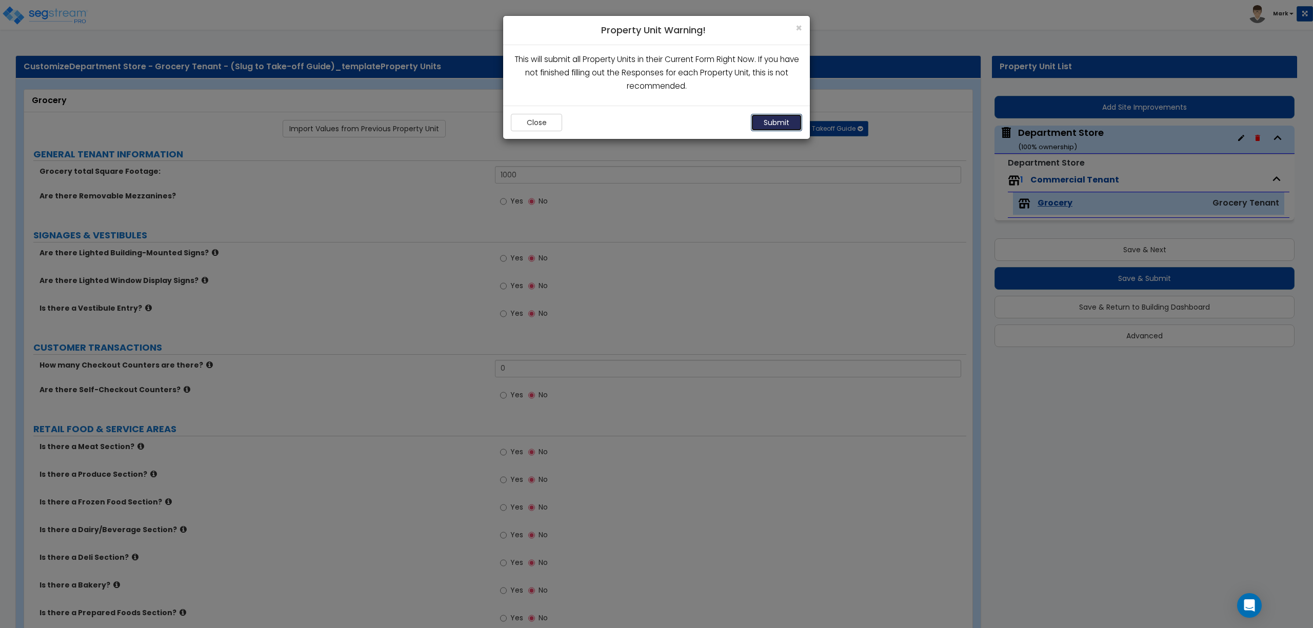
click at [774, 124] on button "Submit" at bounding box center [776, 122] width 51 height 17
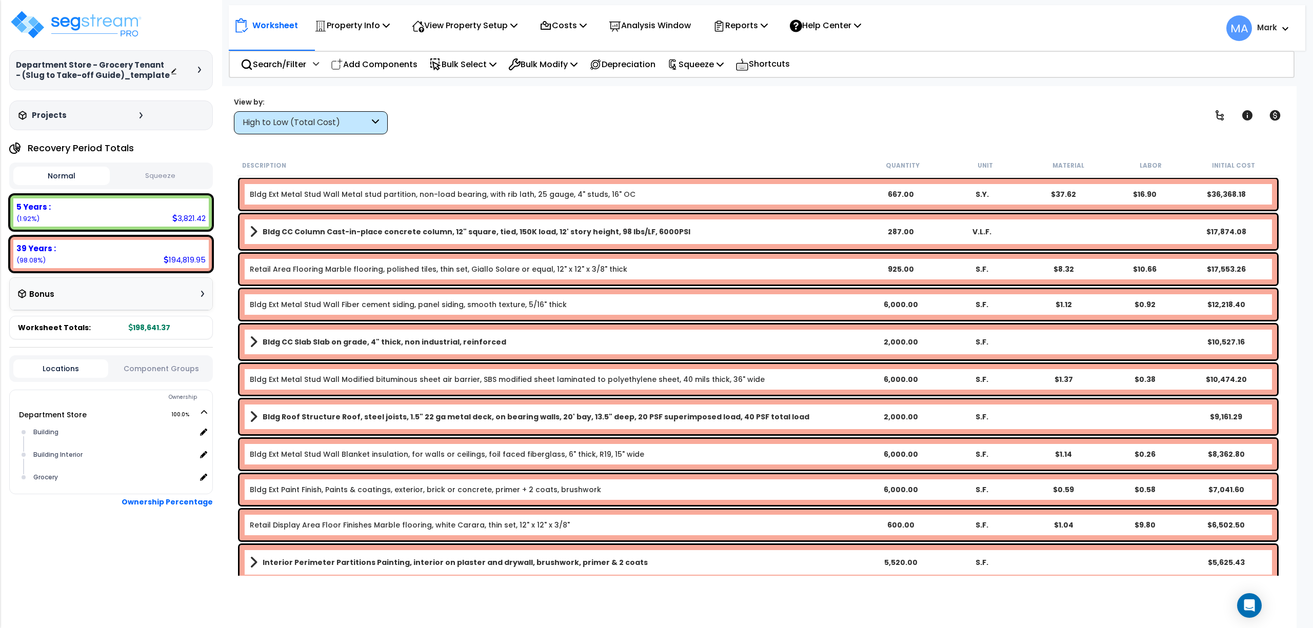
click at [309, 112] on div "High to Low (Total Cost)" at bounding box center [311, 122] width 154 height 23
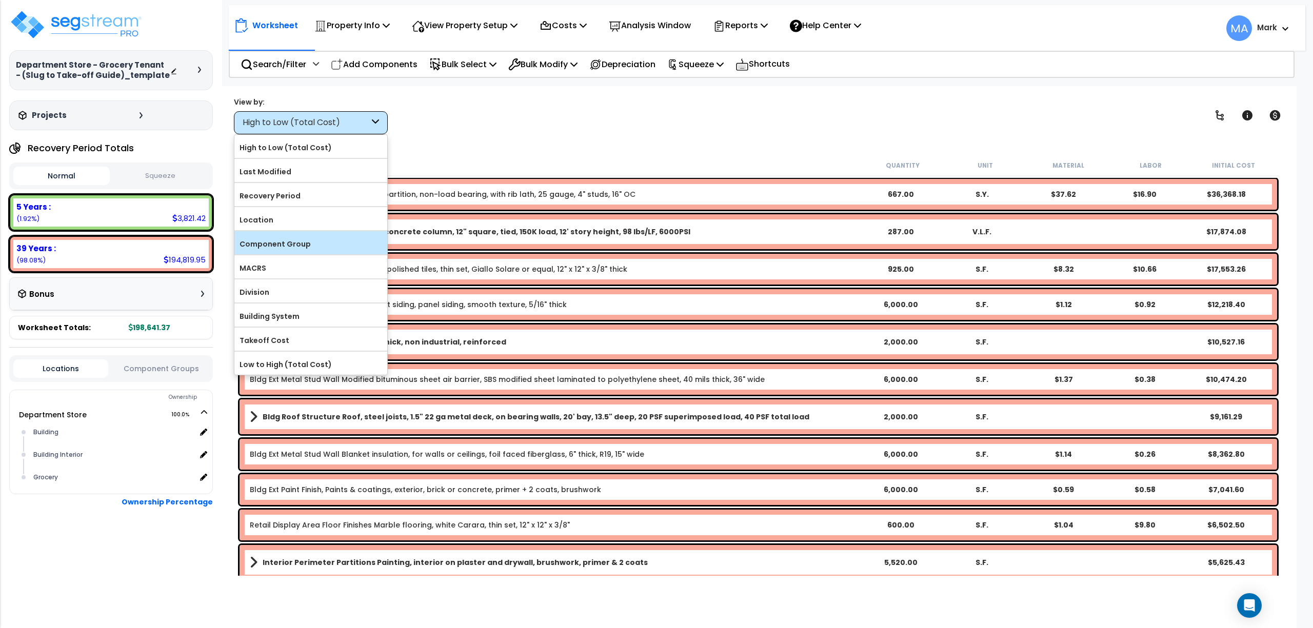
click at [300, 249] on label "Component Group" at bounding box center [310, 243] width 153 height 15
click at [0, 0] on input "Component Group" at bounding box center [0, 0] width 0 height 0
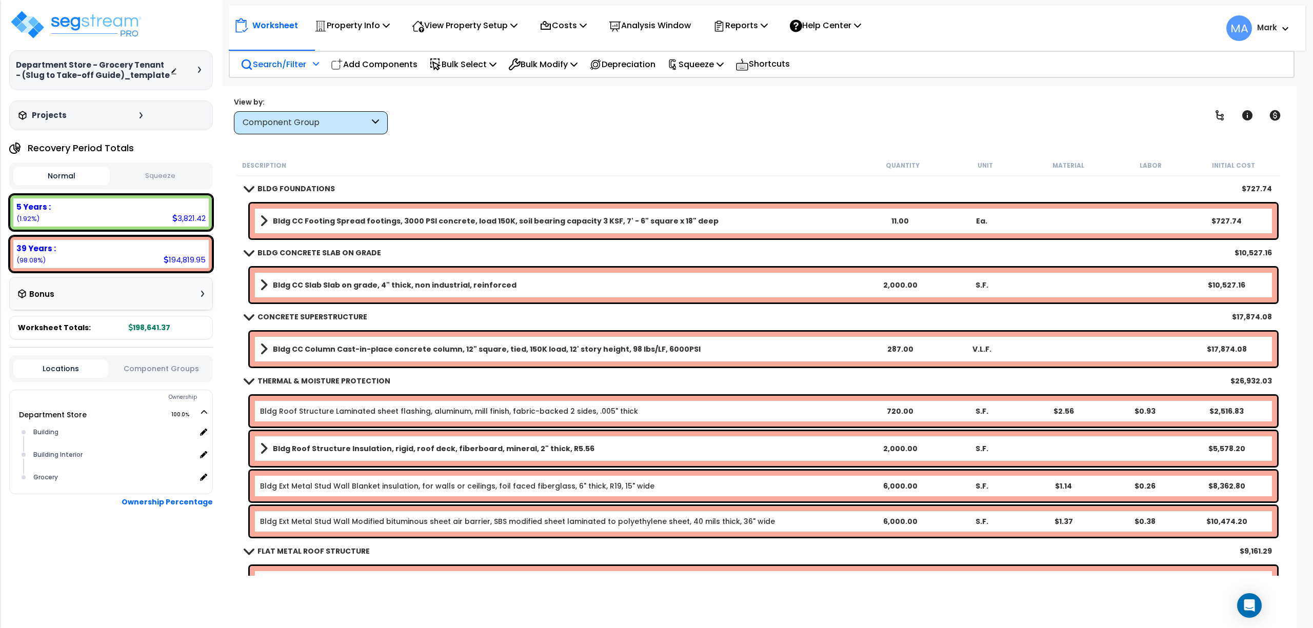
click at [285, 63] on p "Search/Filter" at bounding box center [273, 64] width 66 height 14
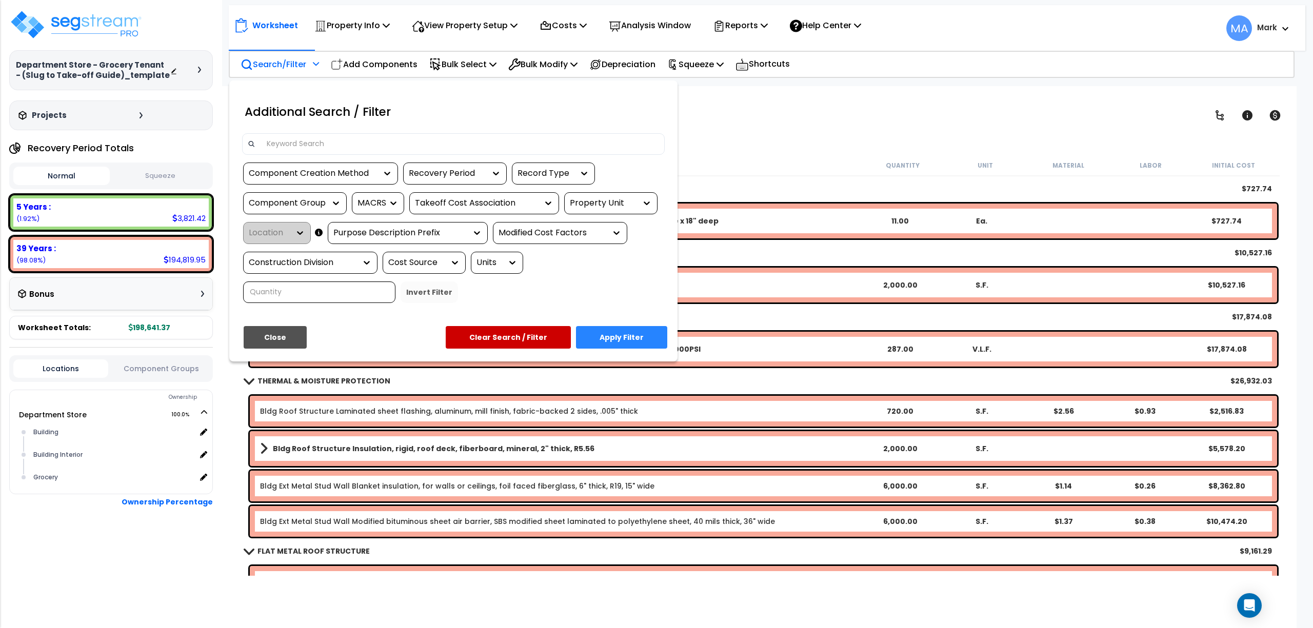
click at [313, 148] on input at bounding box center [459, 143] width 398 height 15
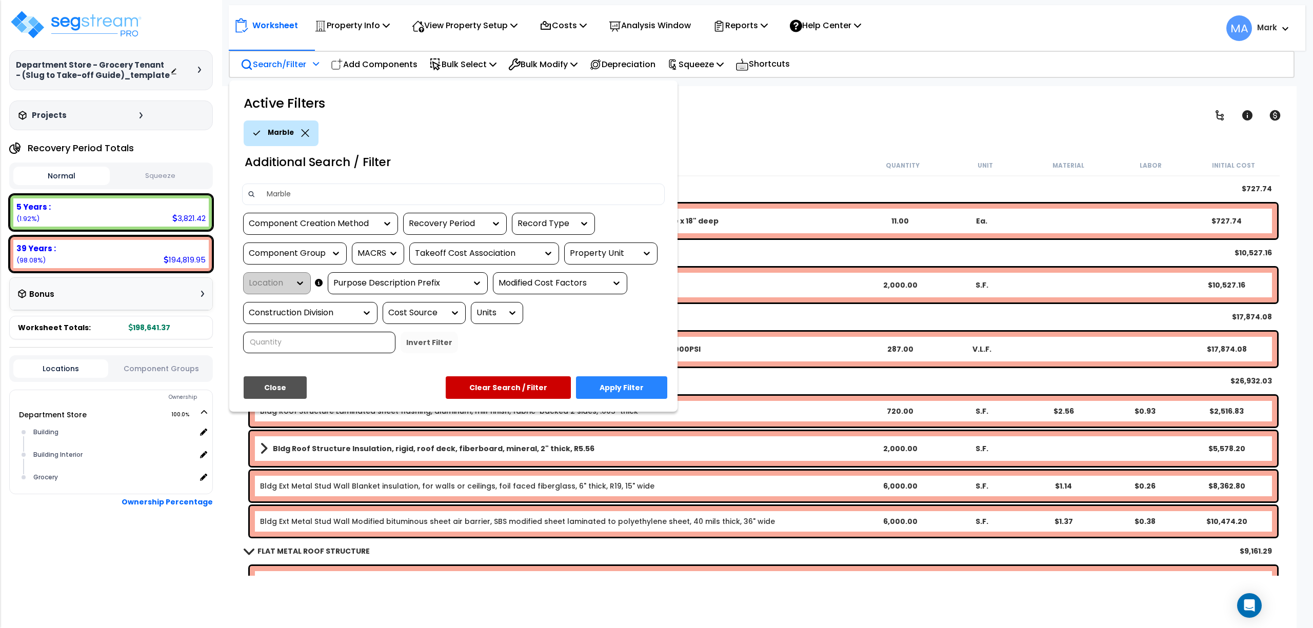
type input "Marble"
click at [619, 390] on button "Apply Filter" at bounding box center [621, 387] width 91 height 23
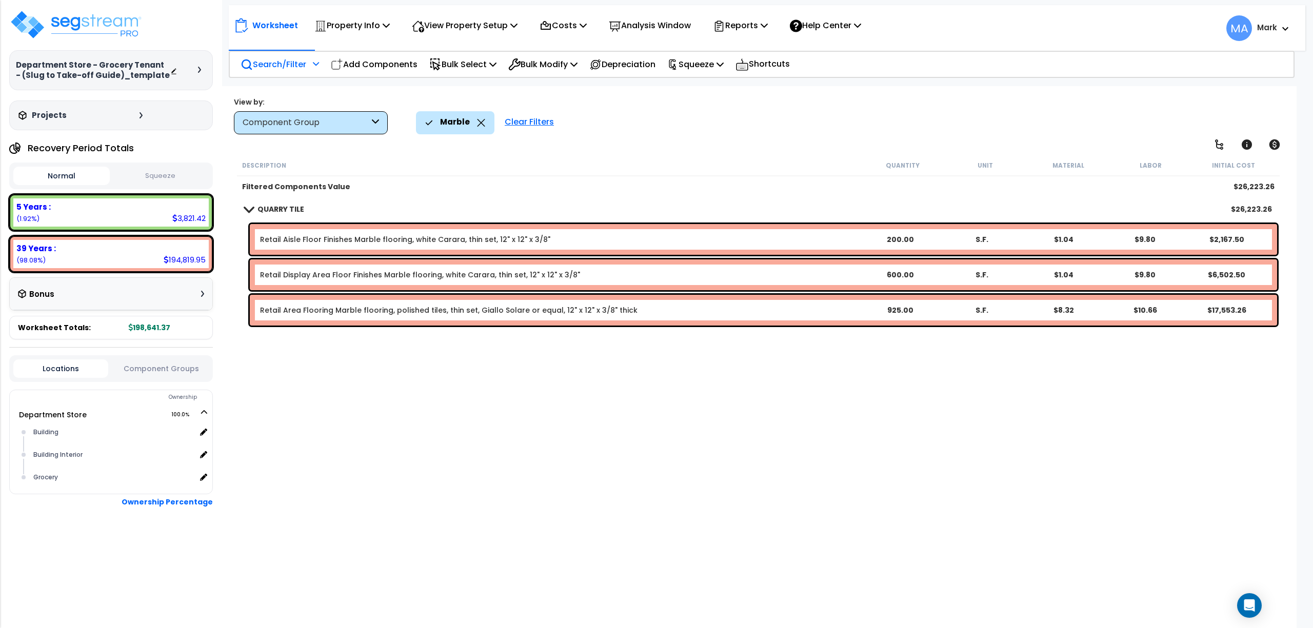
click at [442, 409] on div "Description Quantity Unit Material Labor Initial Cost Filtered Components Value…" at bounding box center [758, 365] width 1046 height 421
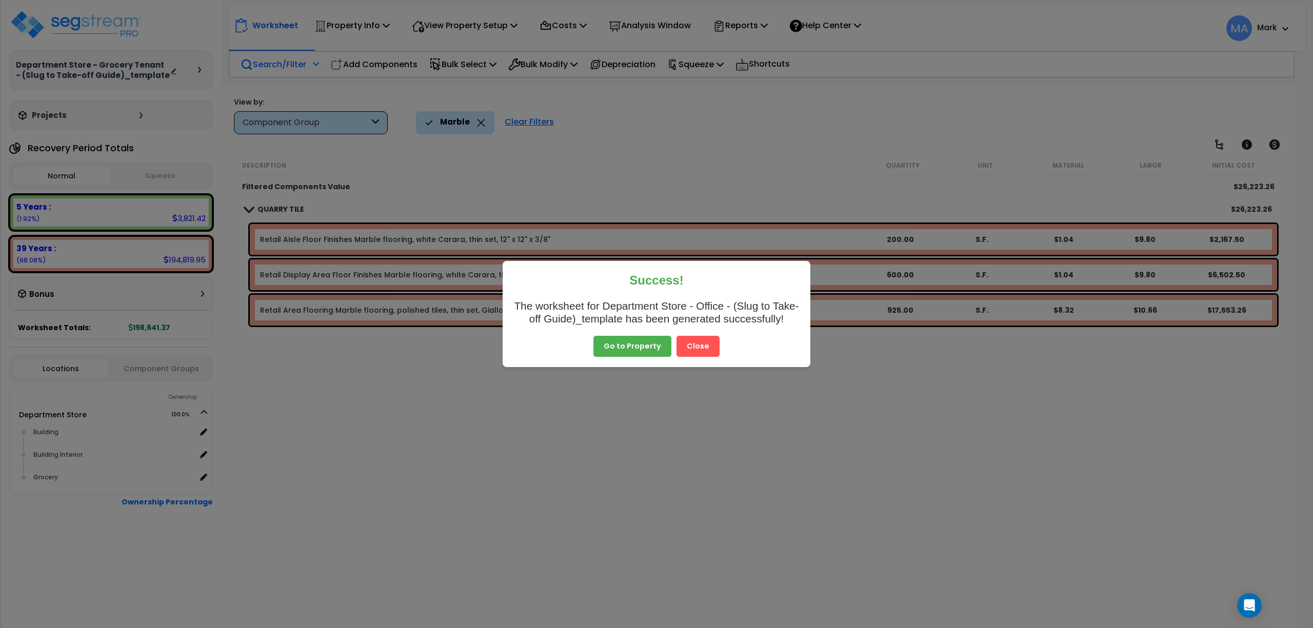
click at [708, 352] on button "Close" at bounding box center [697, 347] width 43 height 22
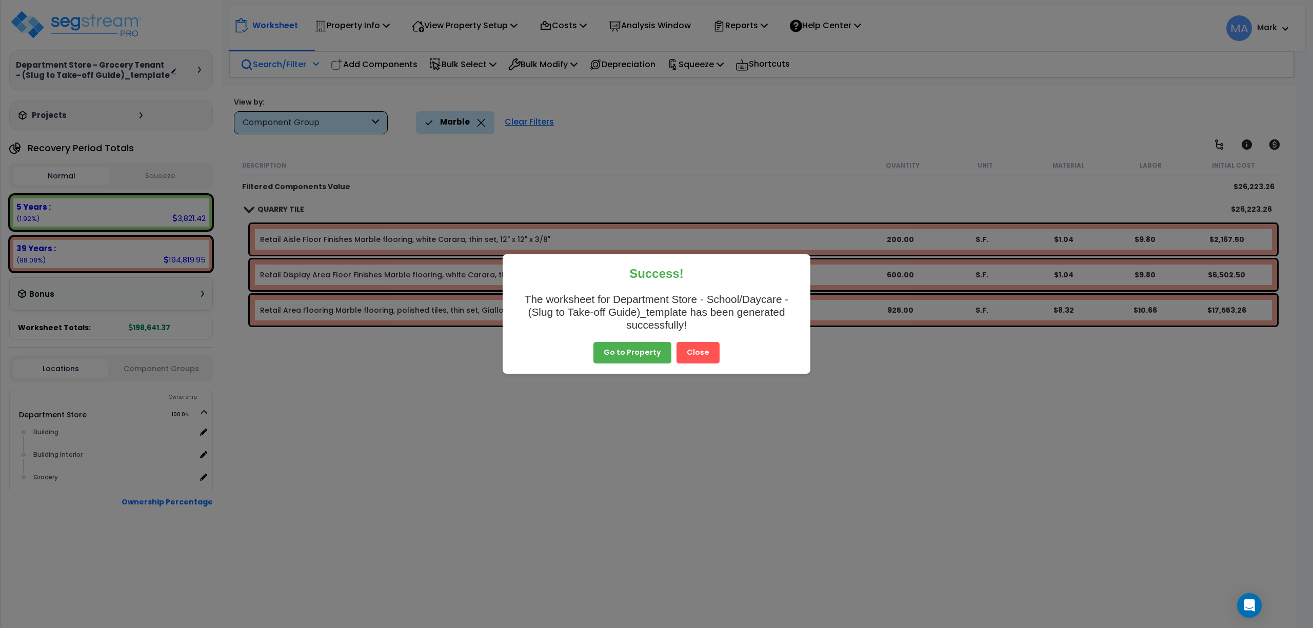
click at [704, 349] on button "Close" at bounding box center [697, 353] width 43 height 22
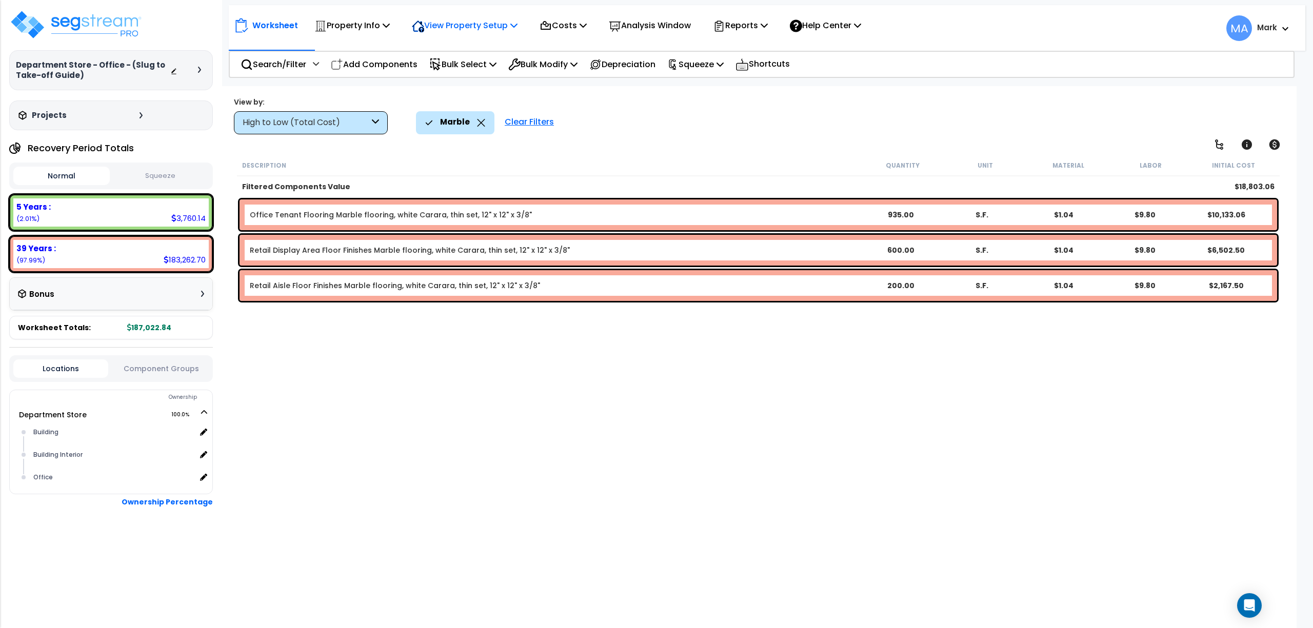
click at [460, 22] on p "View Property Setup" at bounding box center [465, 25] width 106 height 14
click at [341, 24] on p "Property Info" at bounding box center [351, 25] width 75 height 14
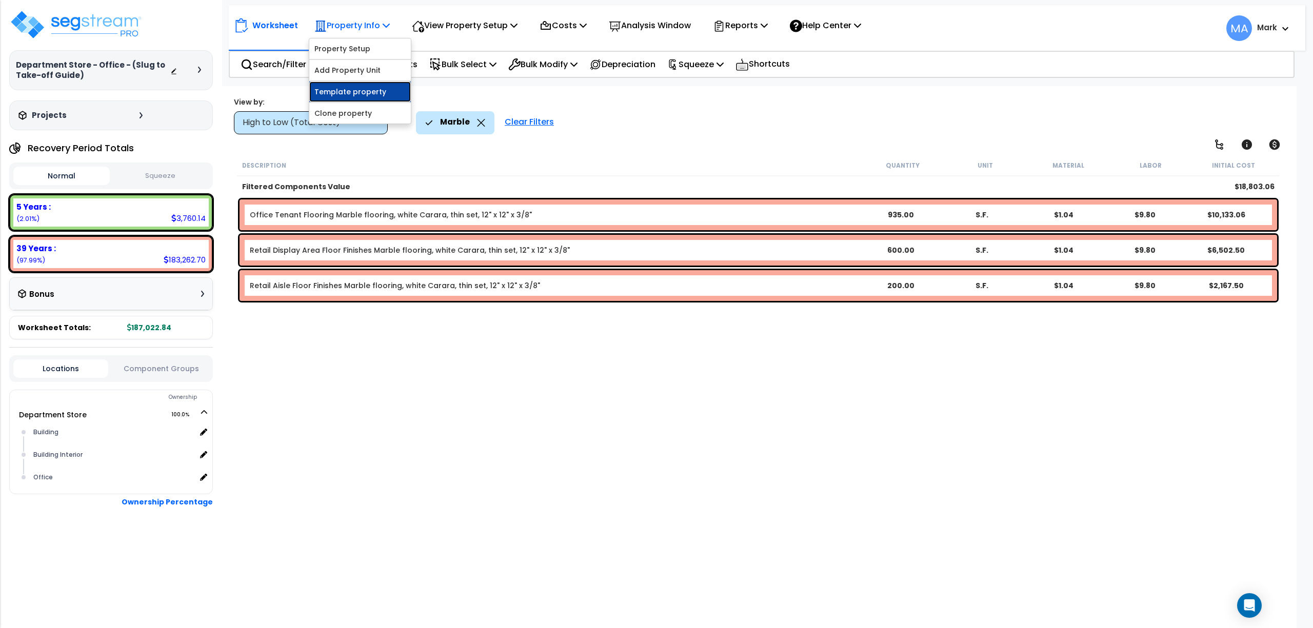
click at [354, 95] on link "Template property" at bounding box center [360, 92] width 102 height 21
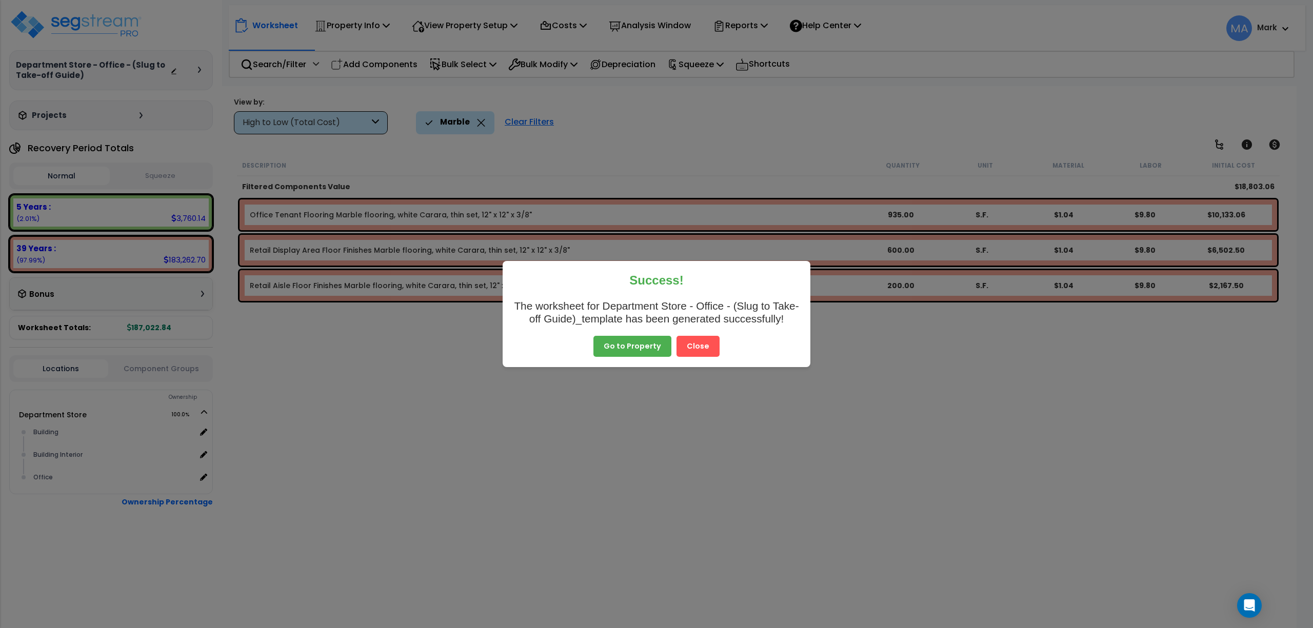
click at [705, 348] on button "Close" at bounding box center [697, 347] width 43 height 22
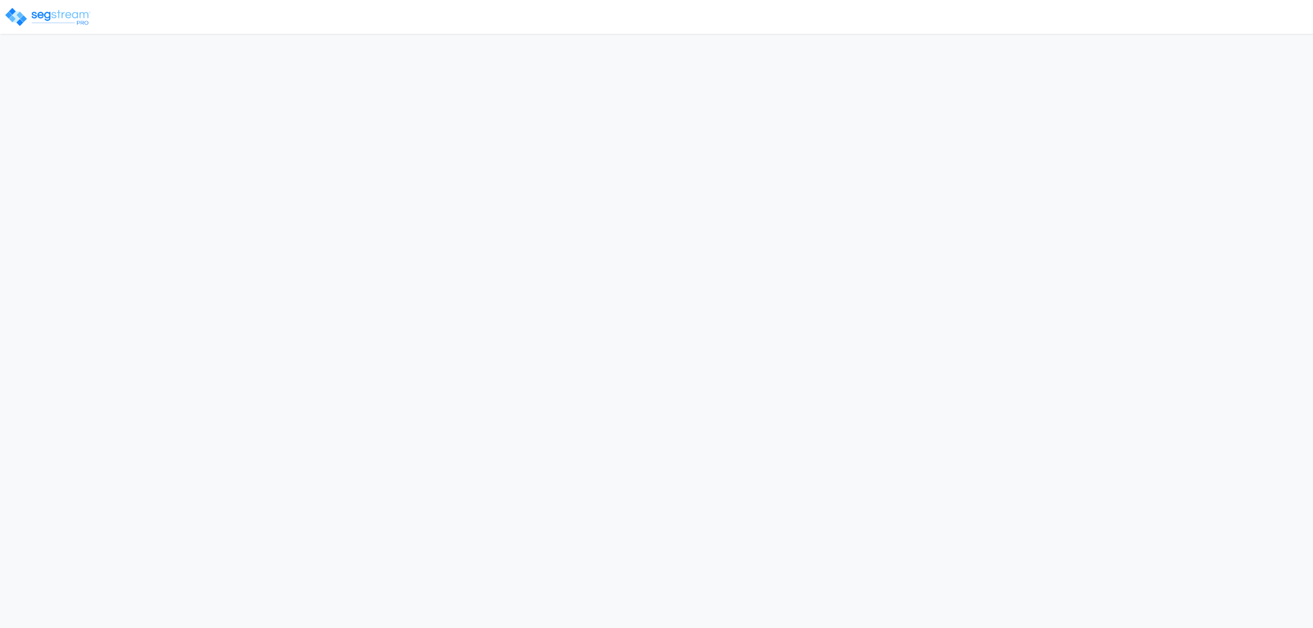
select select "2025"
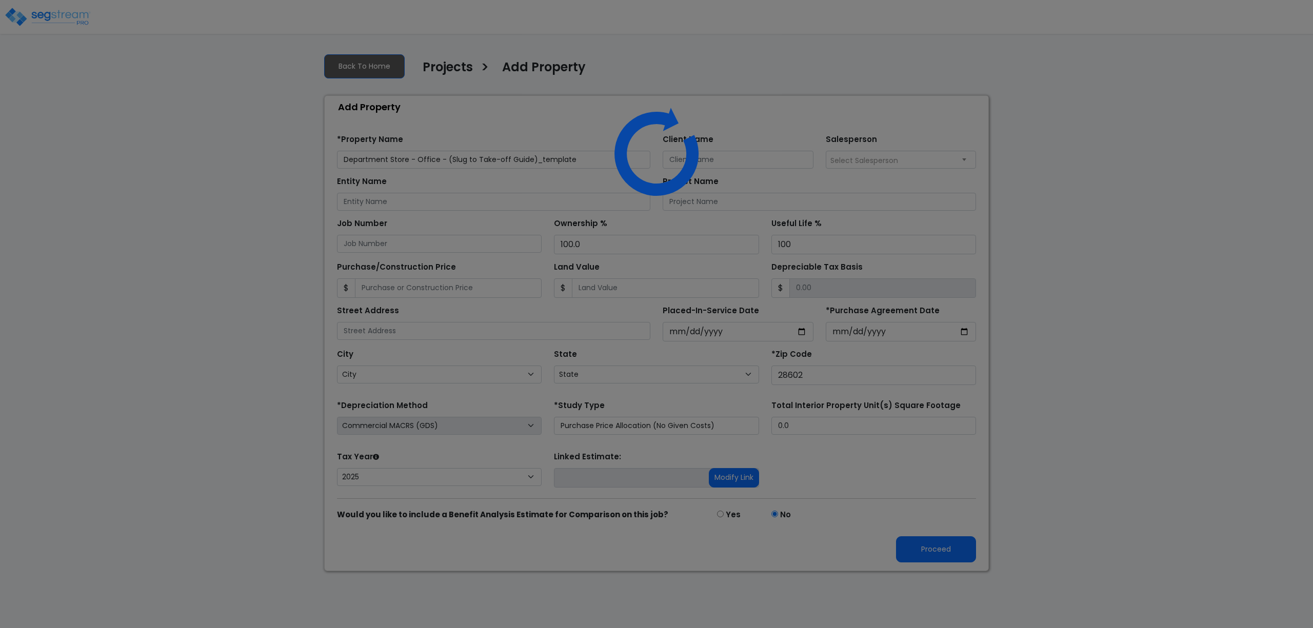
select select "NC"
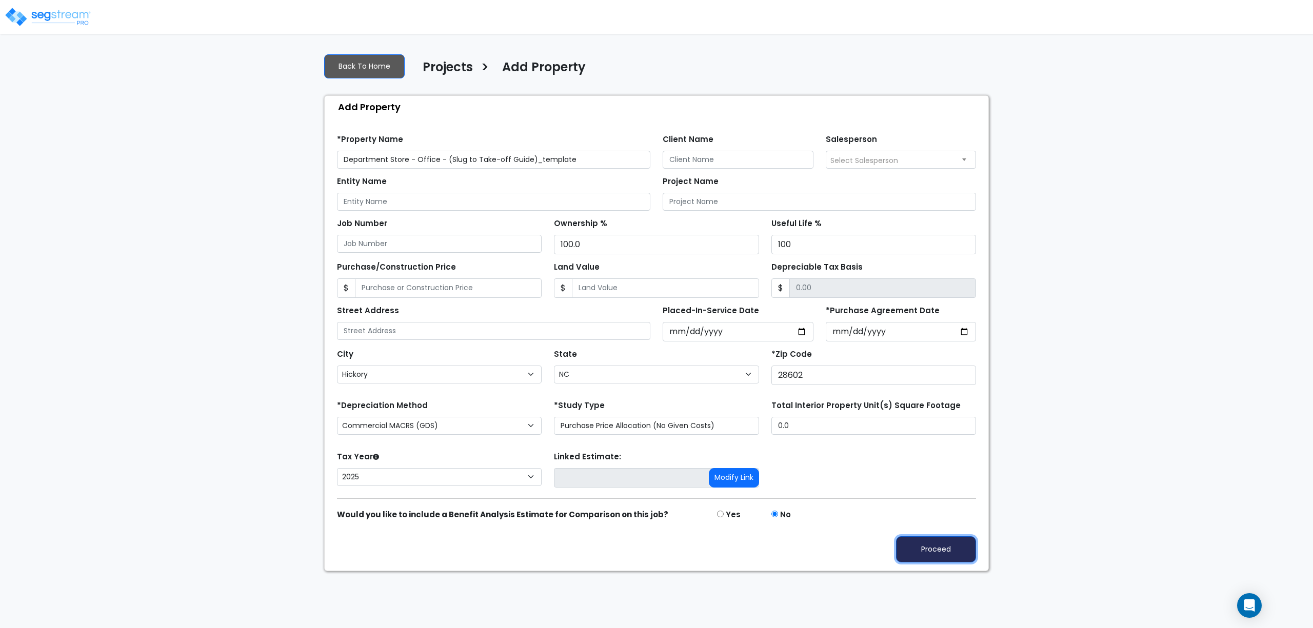
click at [931, 552] on button "Proceed" at bounding box center [936, 549] width 80 height 26
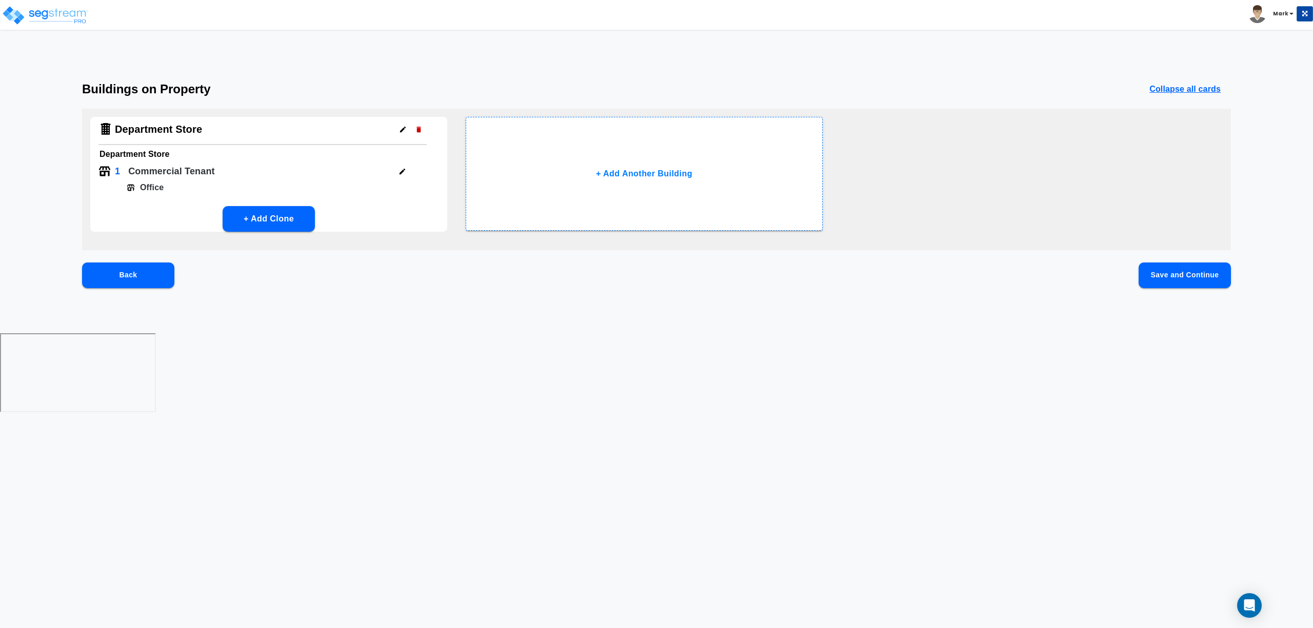
click at [1191, 278] on button "Save and Continue" at bounding box center [1184, 276] width 92 height 26
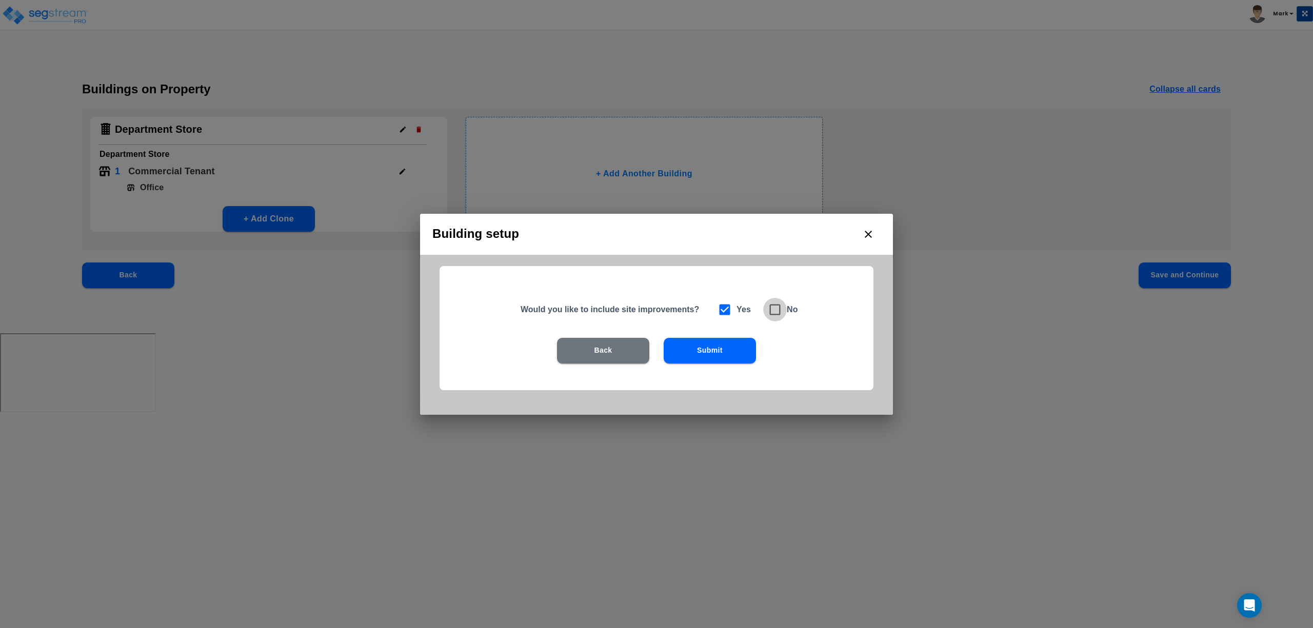
click at [771, 312] on icon at bounding box center [775, 310] width 14 height 14
checkbox input "false"
checkbox input "true"
click at [727, 353] on button "Submit" at bounding box center [710, 351] width 92 height 26
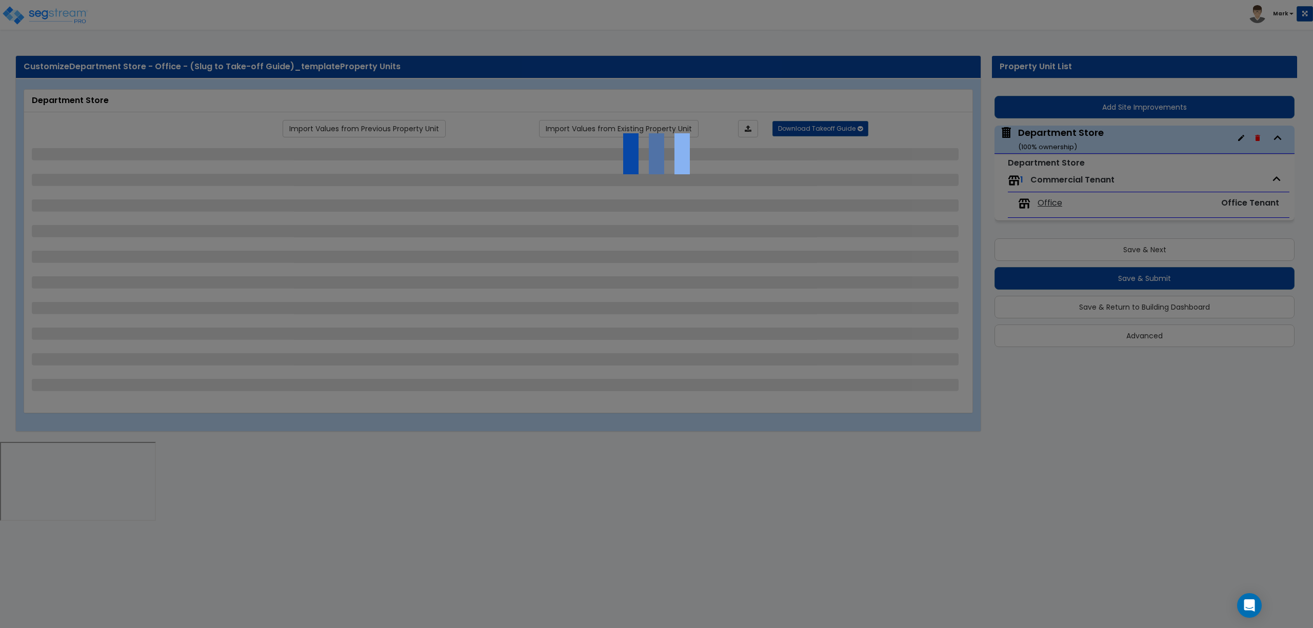
select select "3"
select select "1"
select select "5"
select select "10"
select select "2"
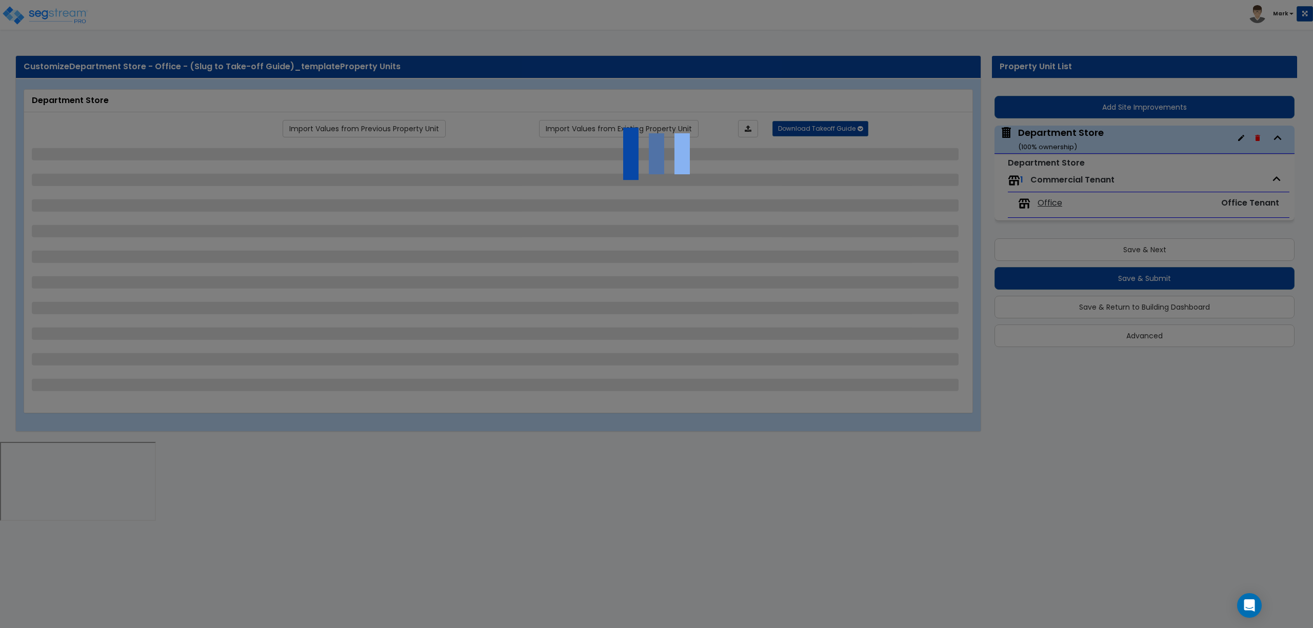
select select "1"
select select "8"
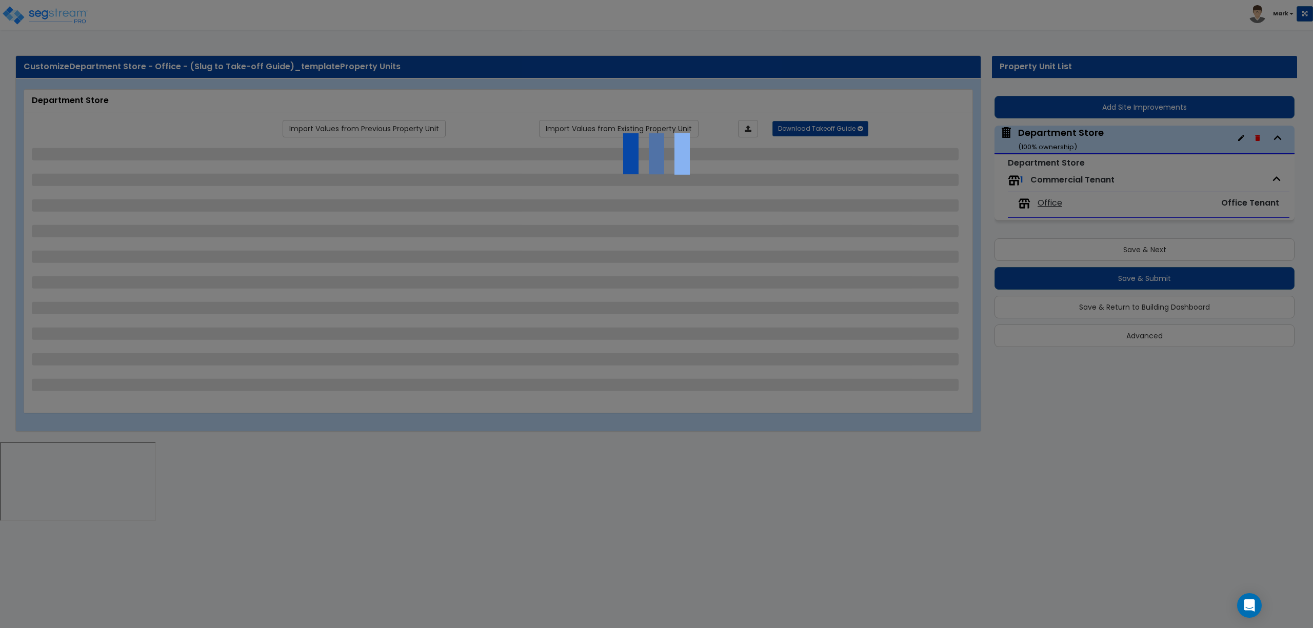
select select "1"
select select "8"
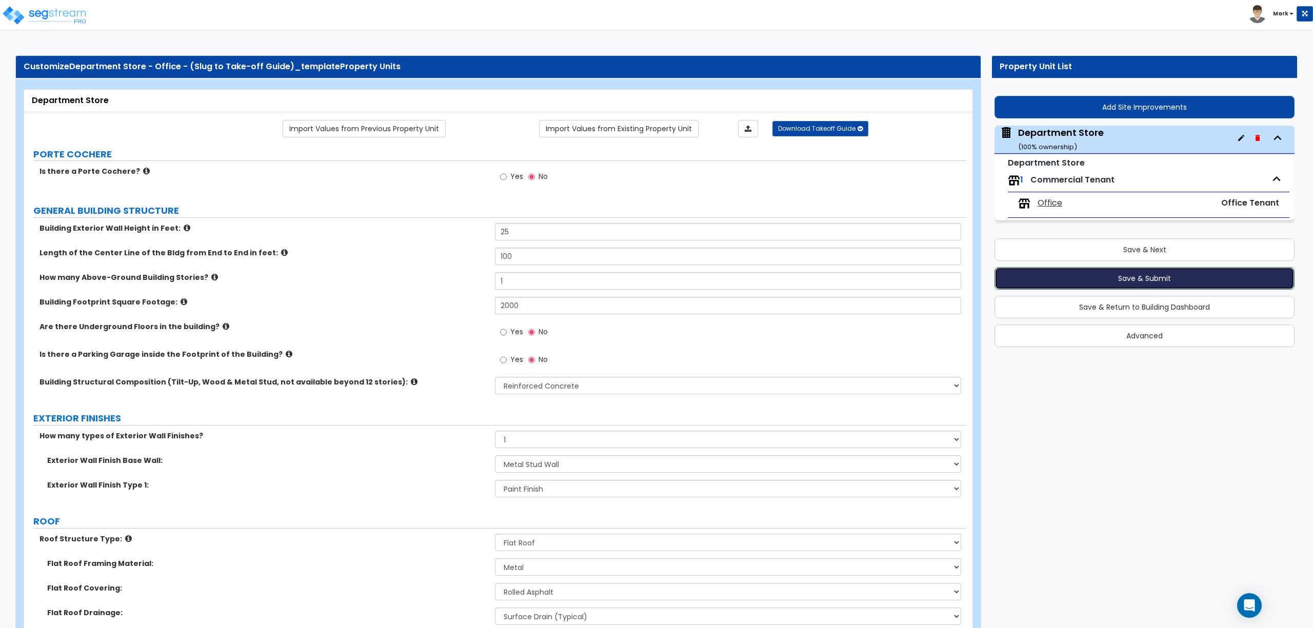
click at [1104, 279] on button "Save & Submit" at bounding box center [1144, 278] width 300 height 23
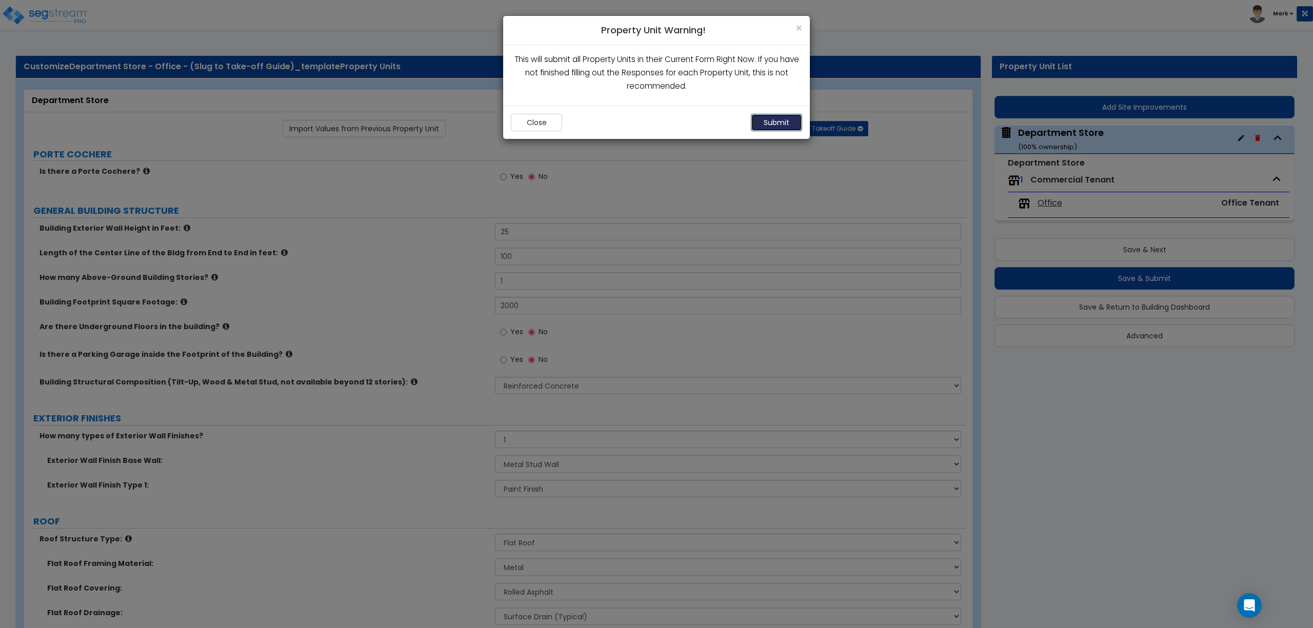
click at [784, 119] on button "Submit" at bounding box center [776, 122] width 51 height 17
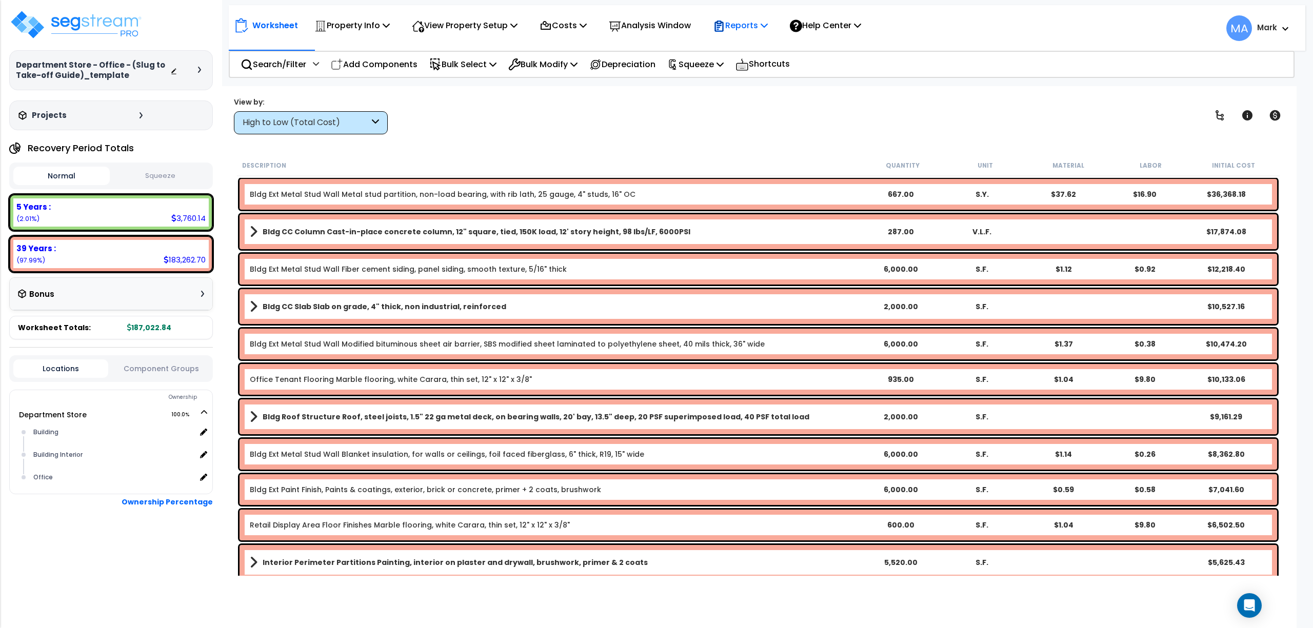
click at [753, 23] on p "Reports" at bounding box center [740, 25] width 55 height 14
click at [788, 128] on link "Download Report Slug Map" at bounding box center [759, 128] width 102 height 31
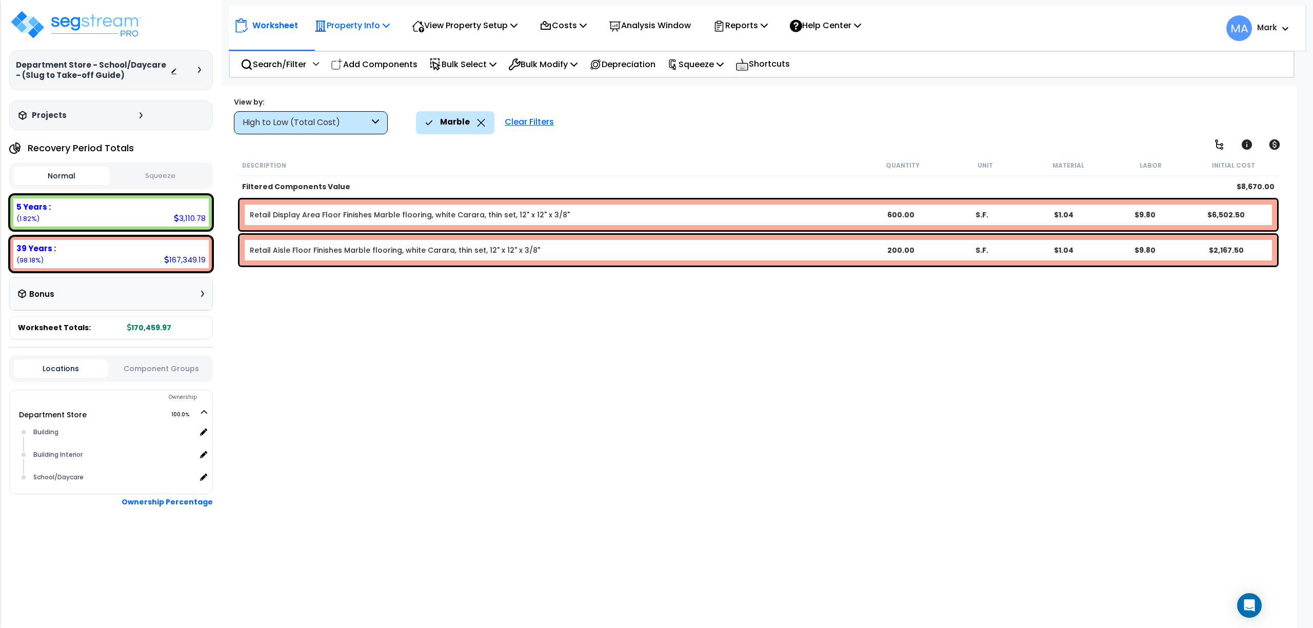
click at [382, 27] on p "Property Info" at bounding box center [351, 25] width 75 height 14
click at [352, 89] on link "Template property" at bounding box center [360, 92] width 102 height 21
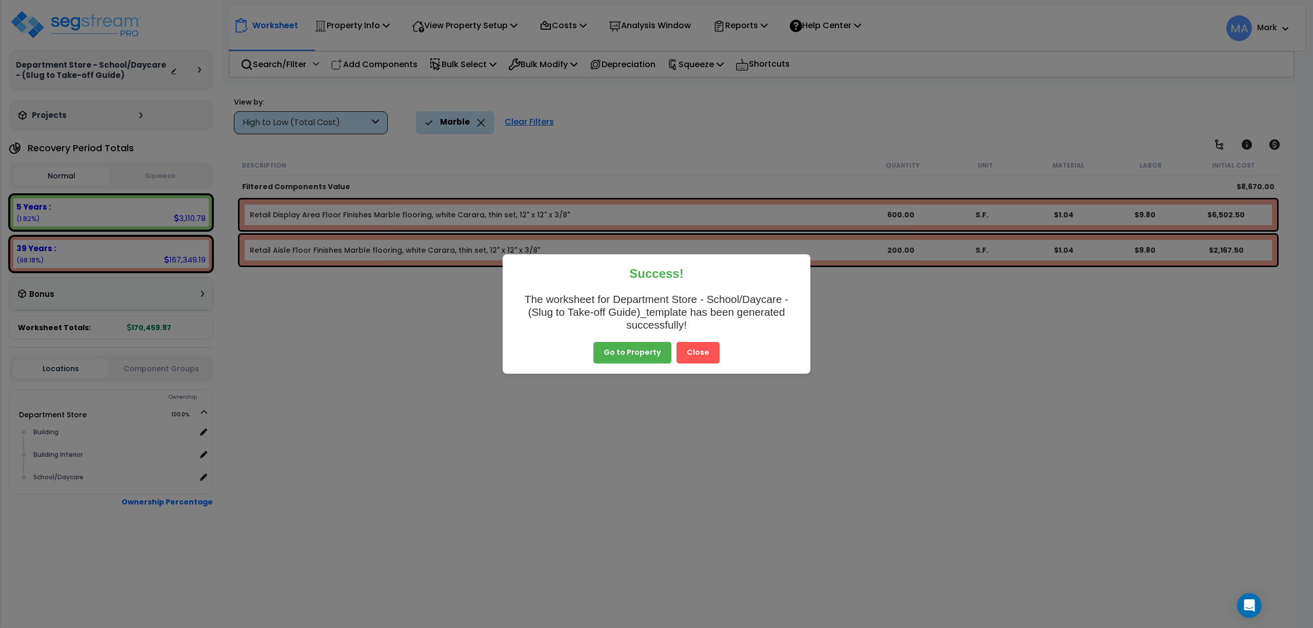
click at [704, 352] on button "Close" at bounding box center [697, 353] width 43 height 22
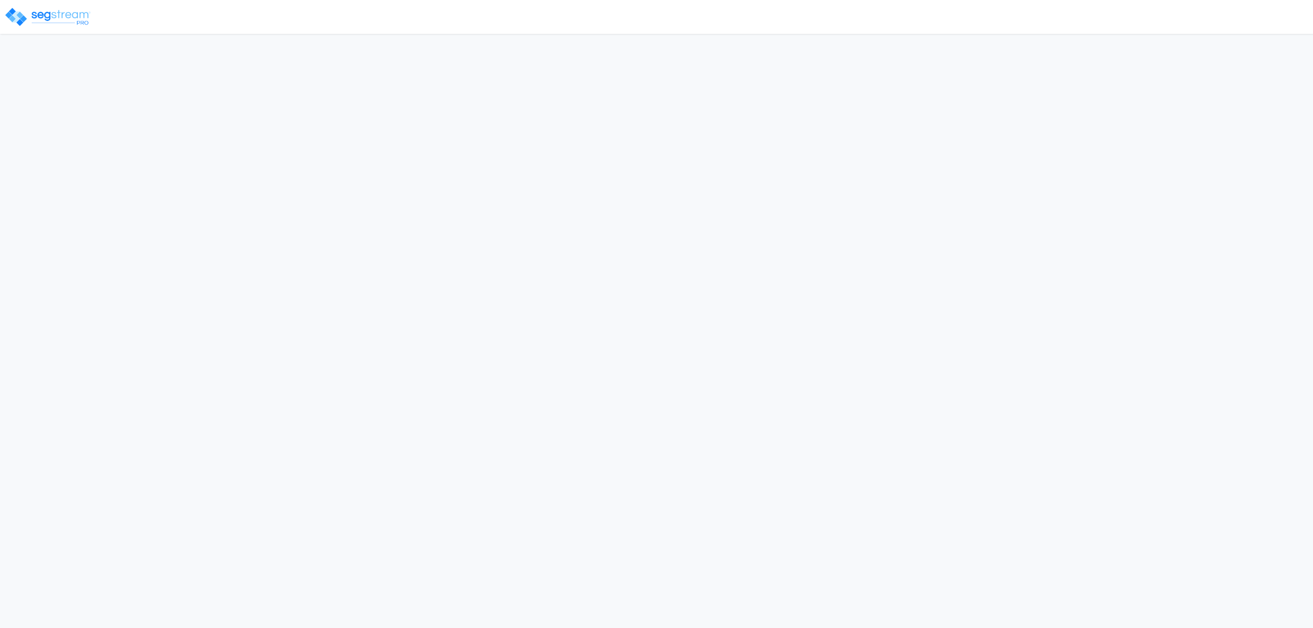
select select "2025"
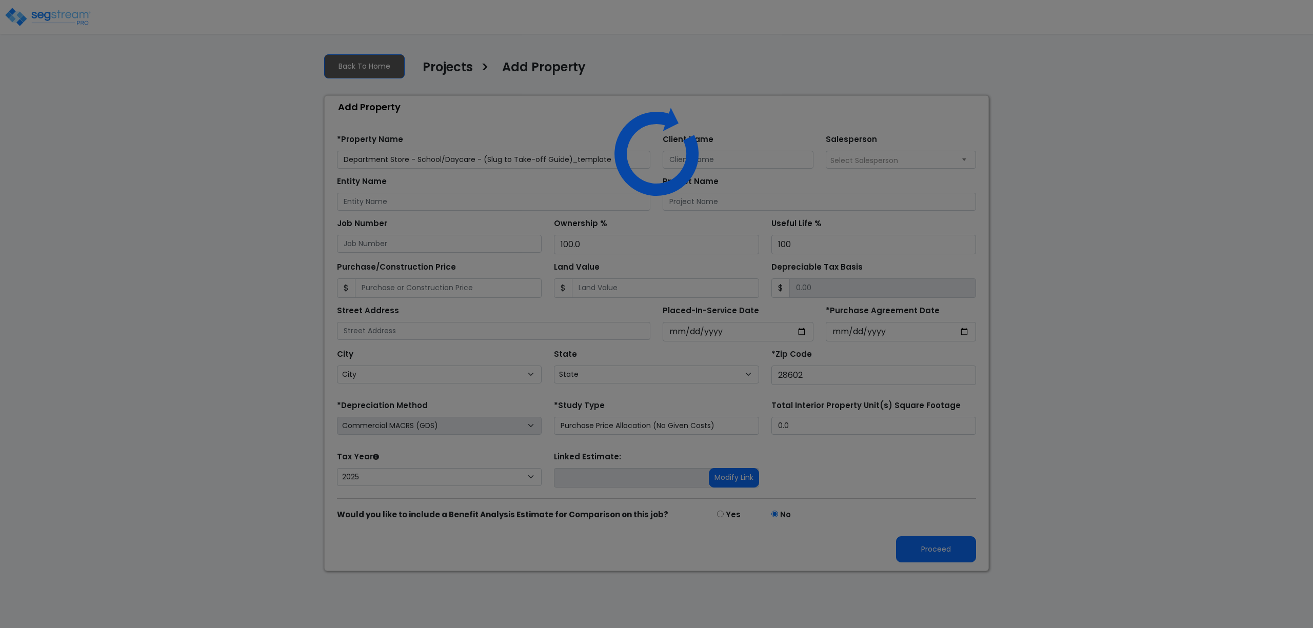
select select "NC"
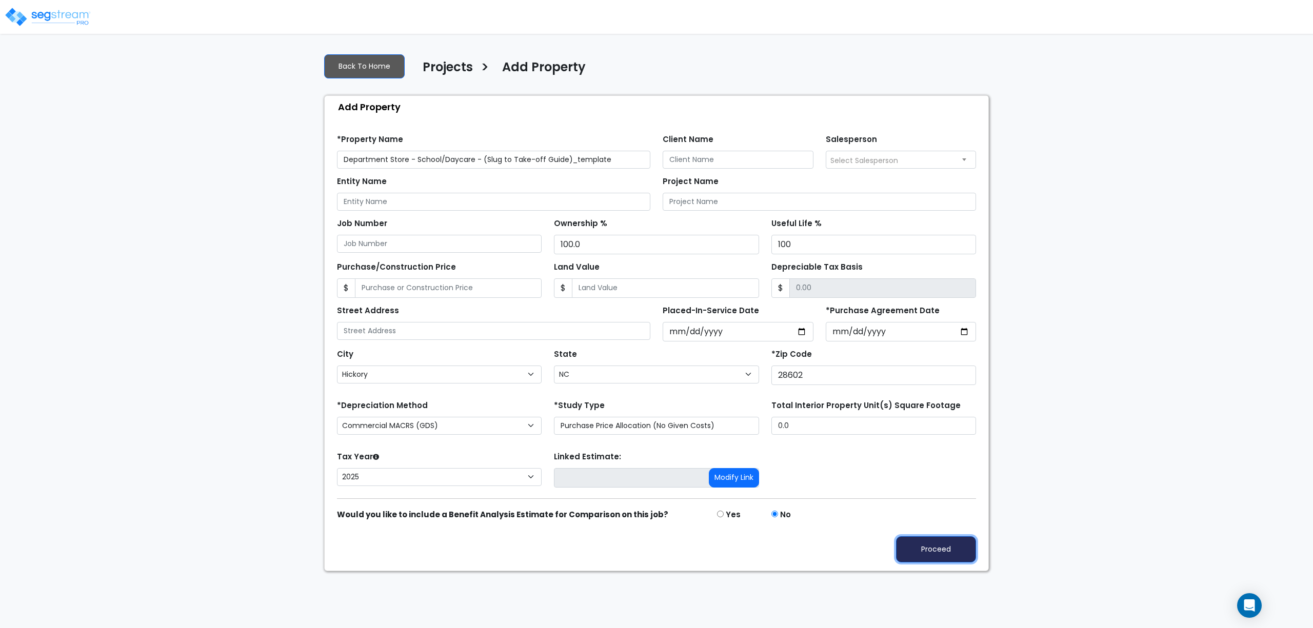
click at [939, 552] on button "Proceed" at bounding box center [936, 549] width 80 height 26
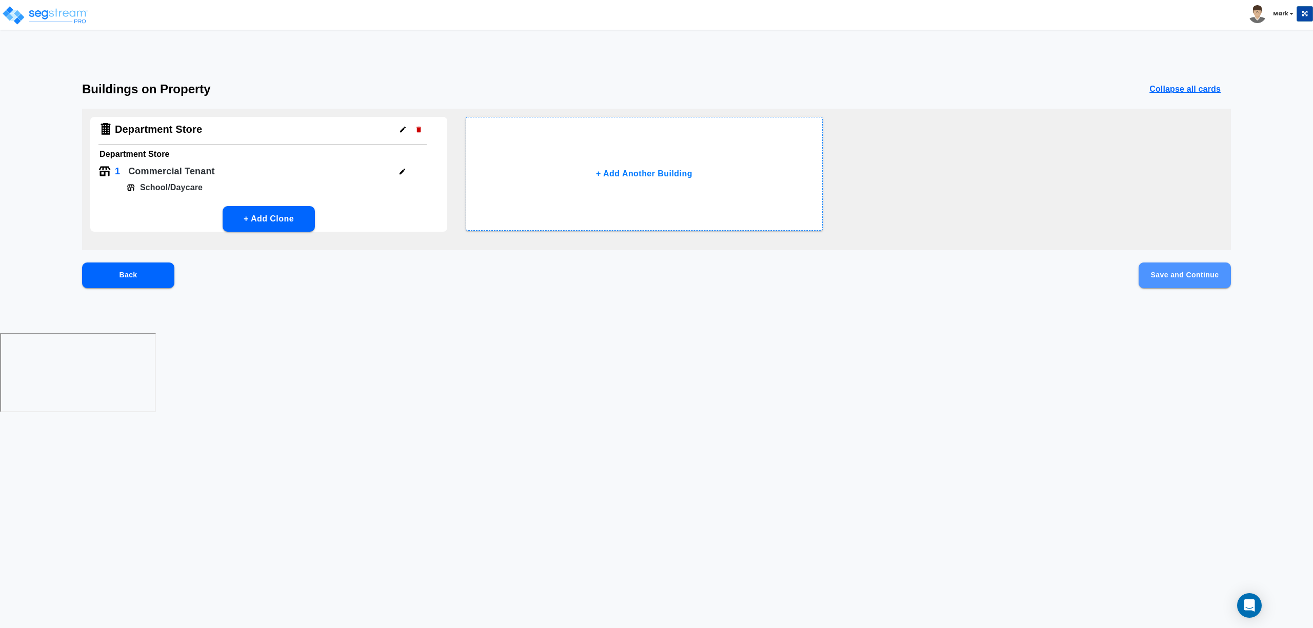
click at [1170, 279] on button "Save and Continue" at bounding box center [1184, 276] width 92 height 26
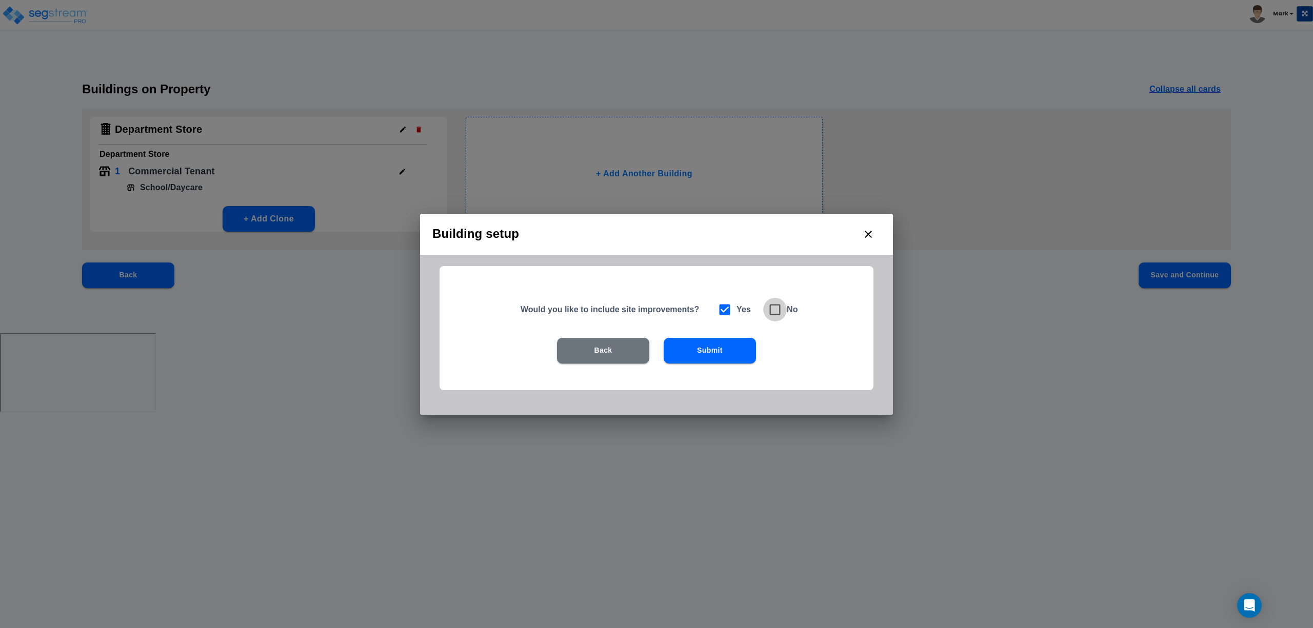
click at [775, 314] on icon at bounding box center [775, 309] width 11 height 11
checkbox input "false"
checkbox input "true"
click at [712, 358] on button "Submit" at bounding box center [710, 351] width 92 height 26
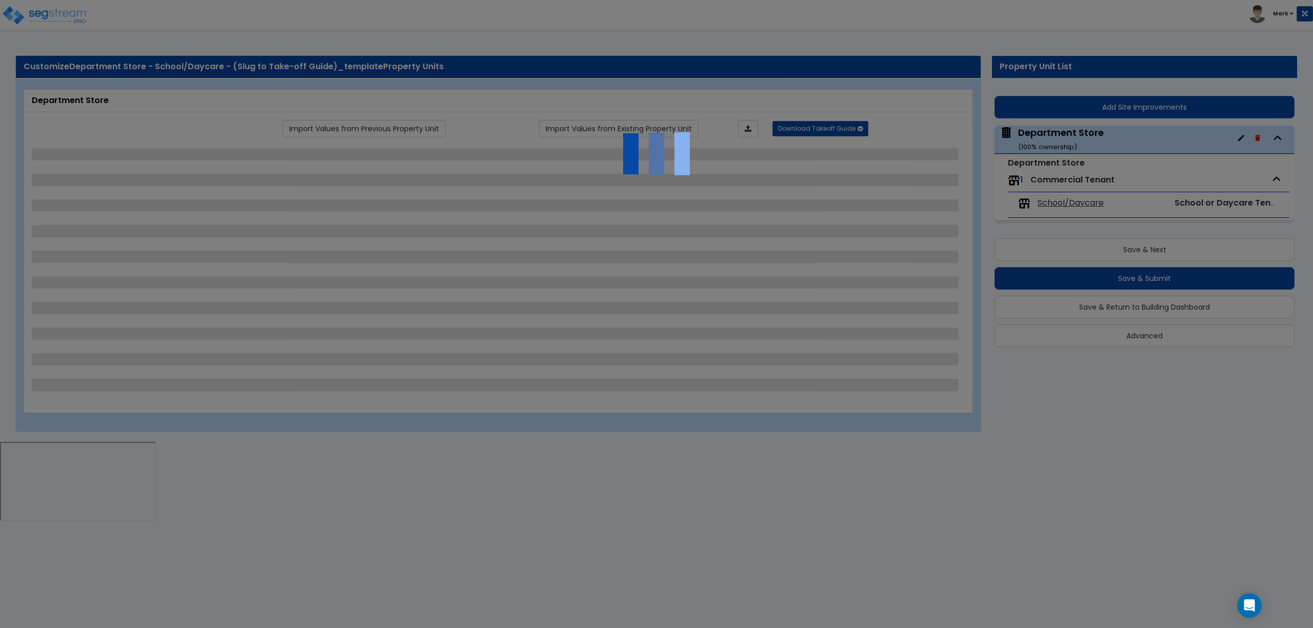
select select "3"
select select "1"
select select "5"
select select "10"
select select "2"
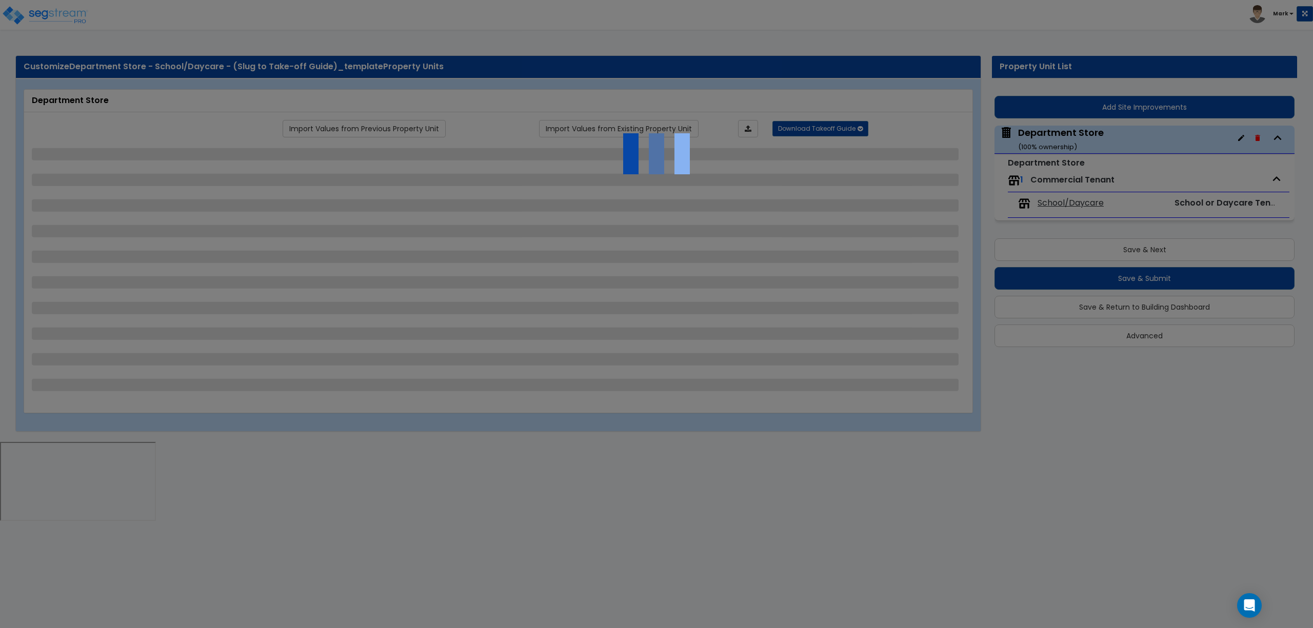
select select "1"
select select "8"
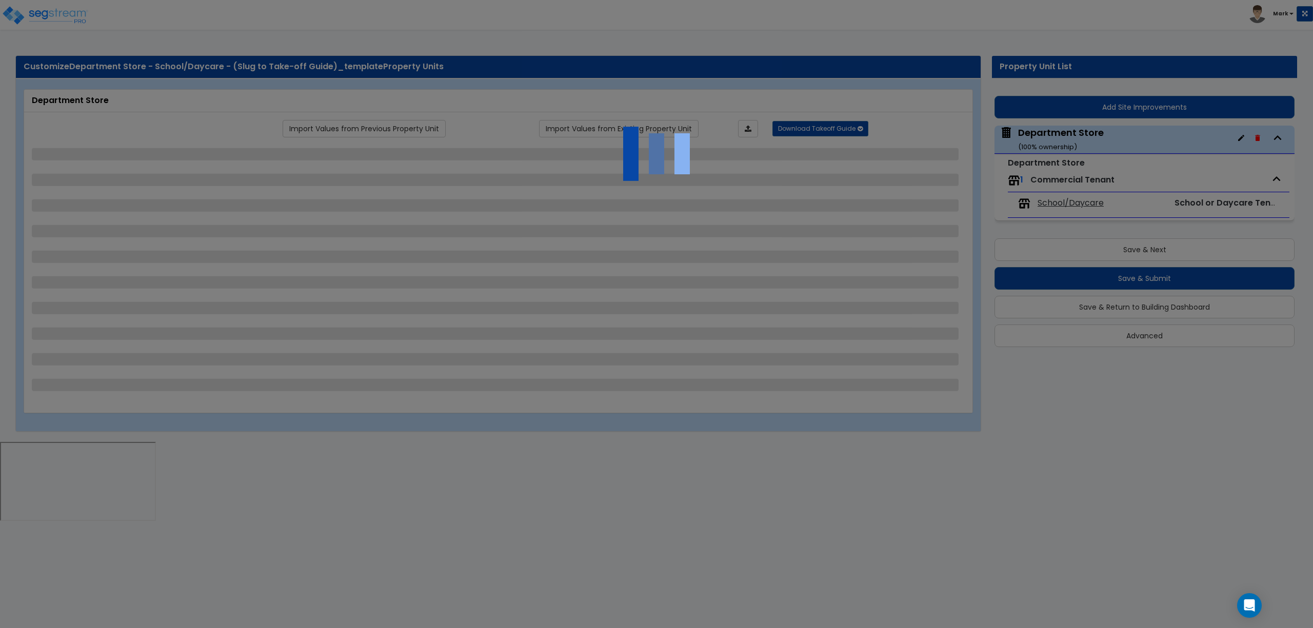
select select "1"
select select "8"
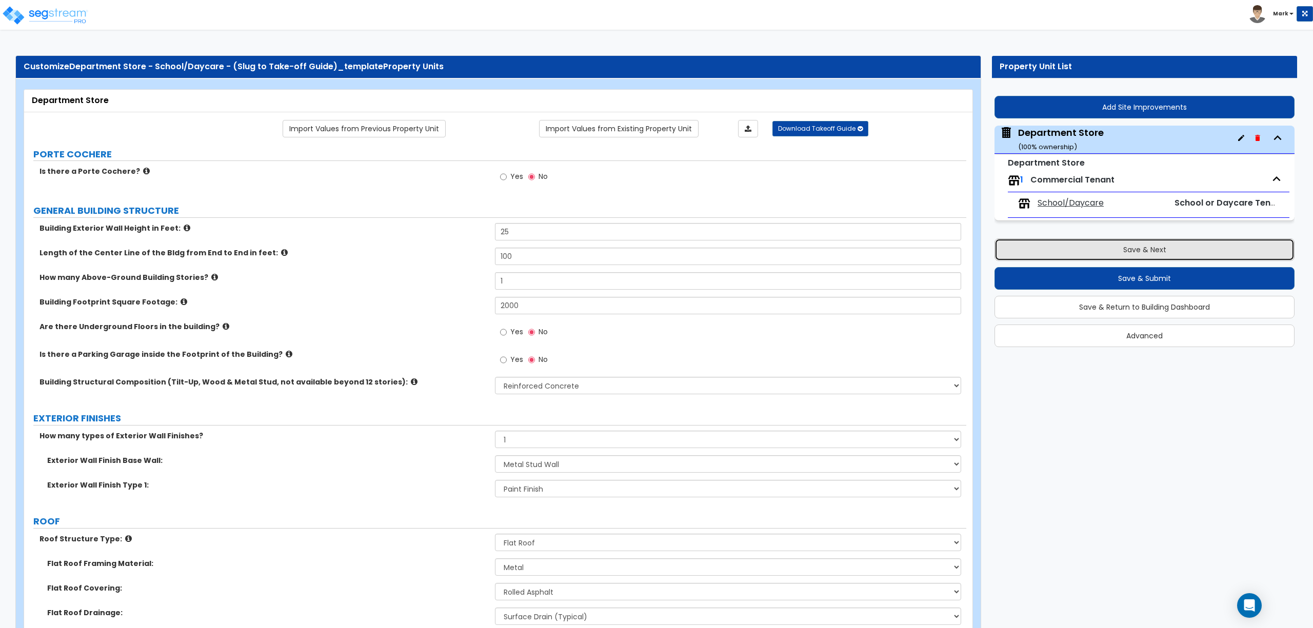
click at [1116, 253] on button "Save & Next" at bounding box center [1144, 249] width 300 height 23
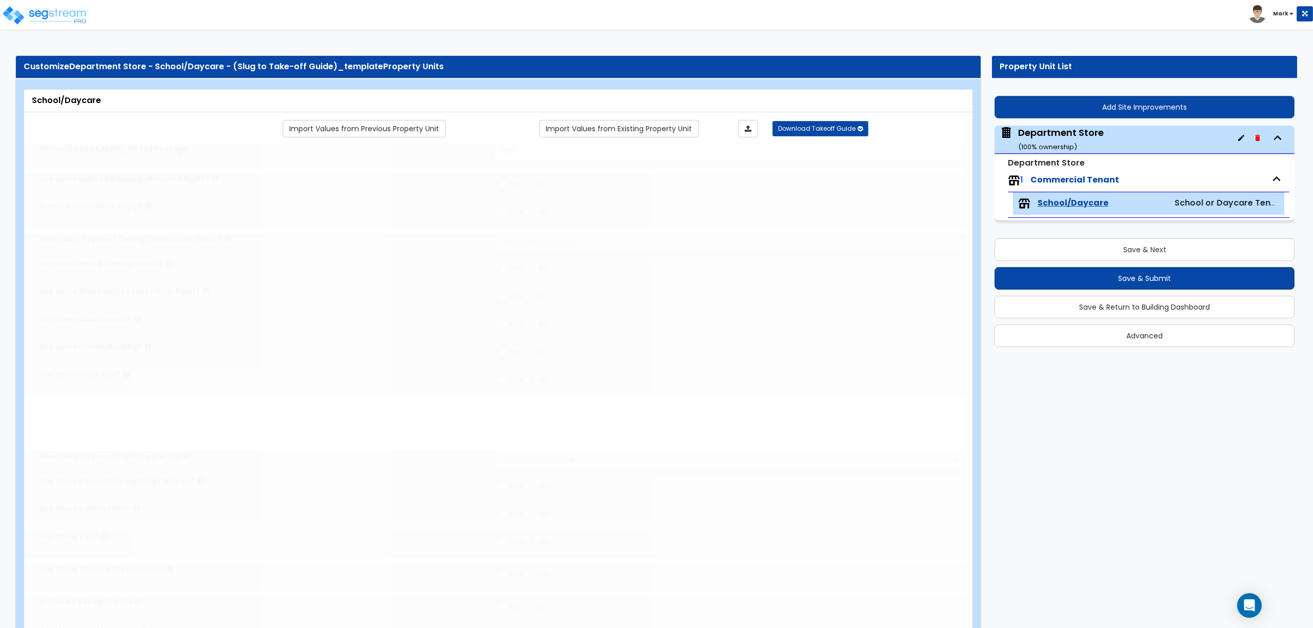
select select "1"
select select "8"
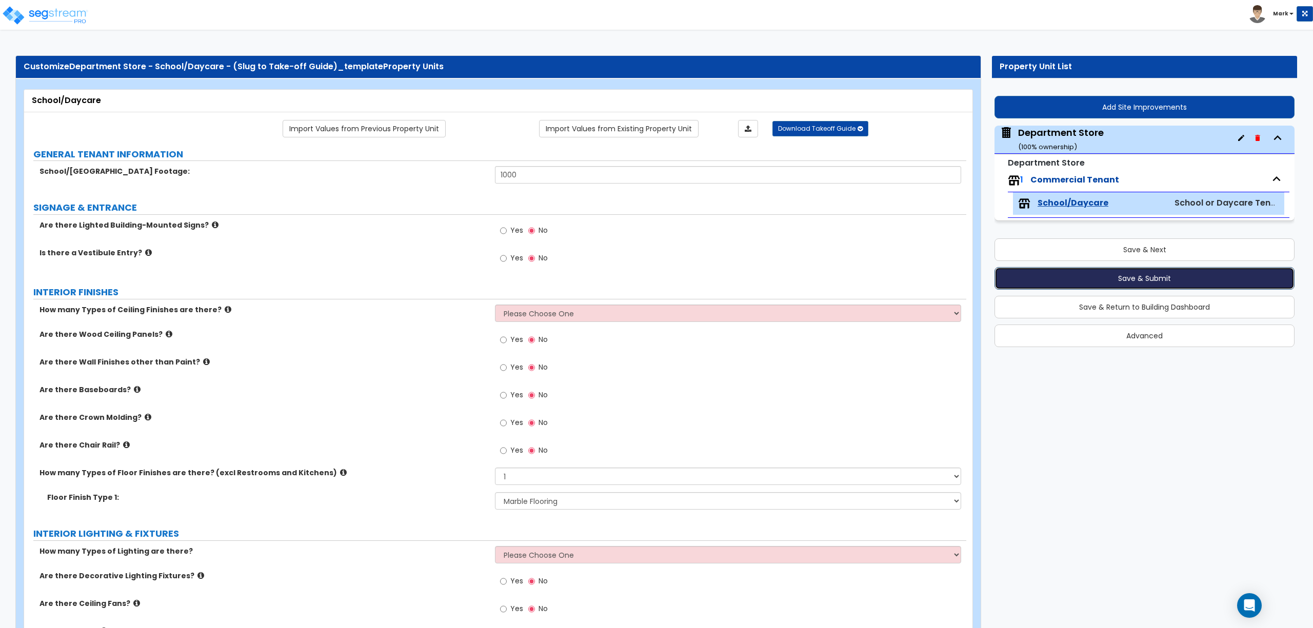
click at [1100, 279] on button "Save & Submit" at bounding box center [1144, 278] width 300 height 23
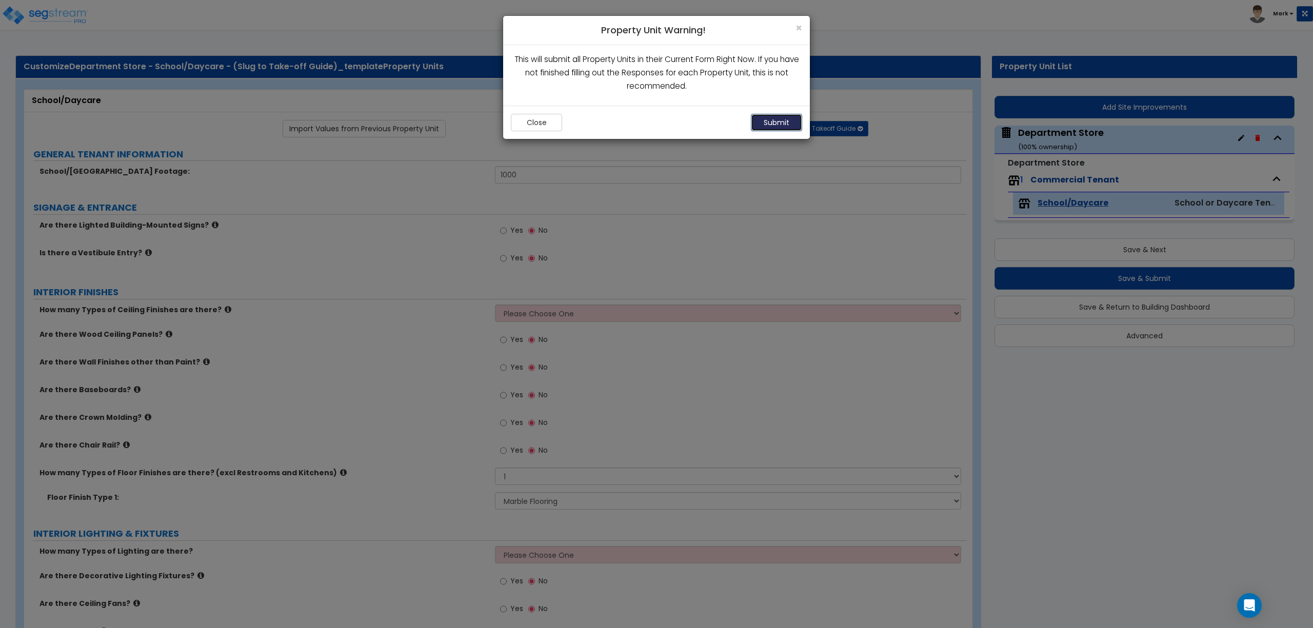
click at [784, 125] on button "Submit" at bounding box center [776, 122] width 51 height 17
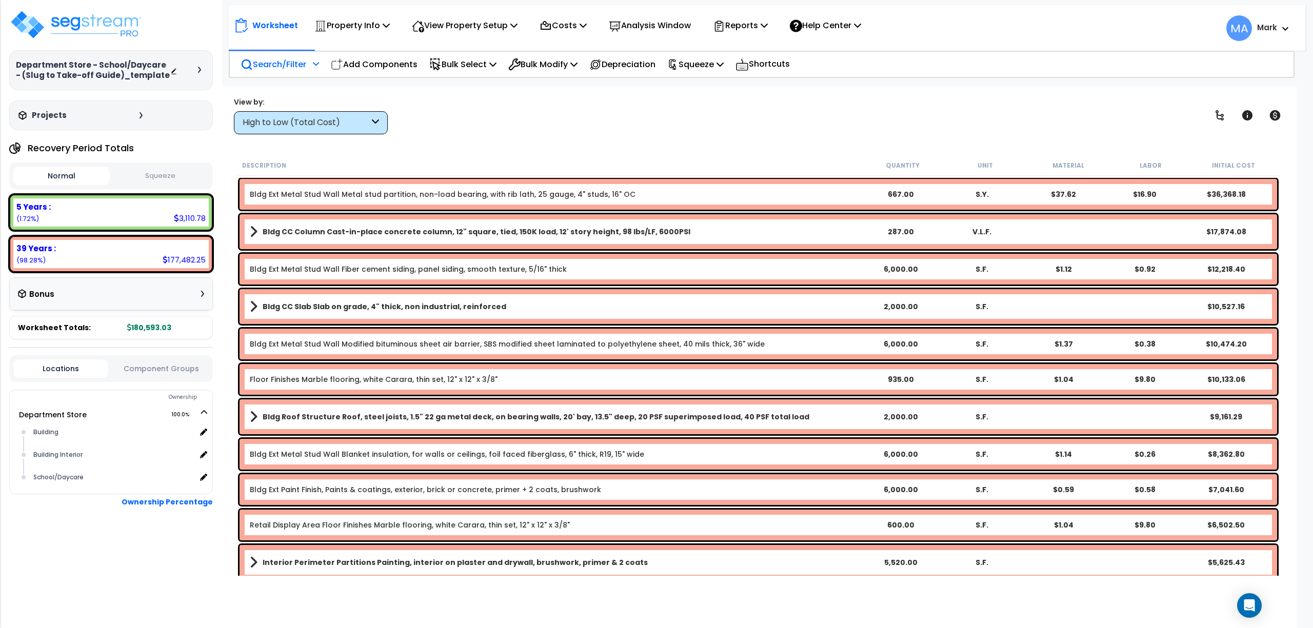
click at [300, 63] on p "Search/Filter" at bounding box center [273, 64] width 66 height 14
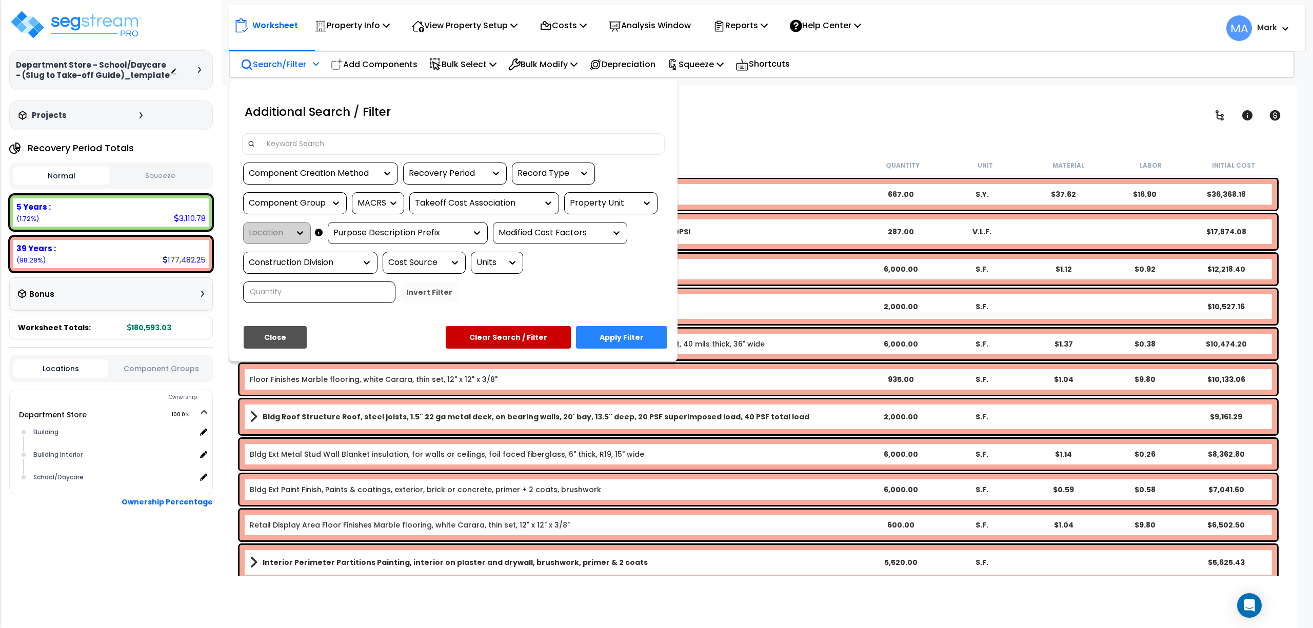
click at [294, 141] on input at bounding box center [459, 143] width 398 height 15
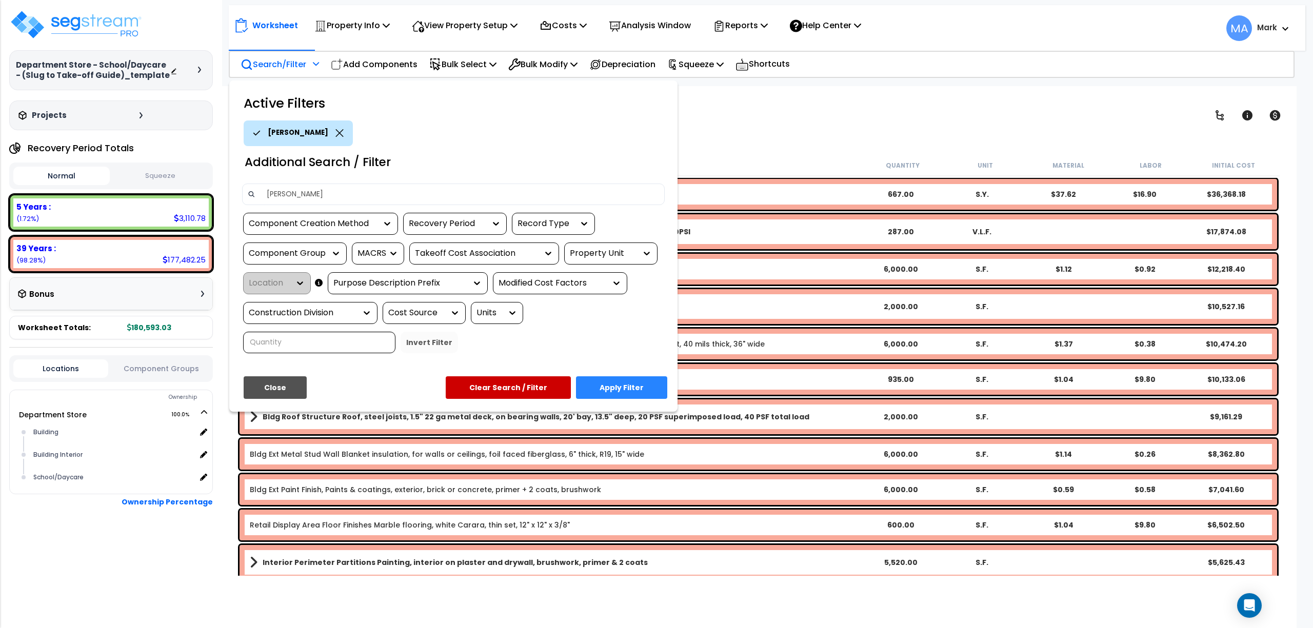
click at [267, 192] on input "[PERSON_NAME]" at bounding box center [459, 194] width 398 height 15
type input "Marble"
click at [630, 379] on button "Apply Filter" at bounding box center [621, 387] width 91 height 23
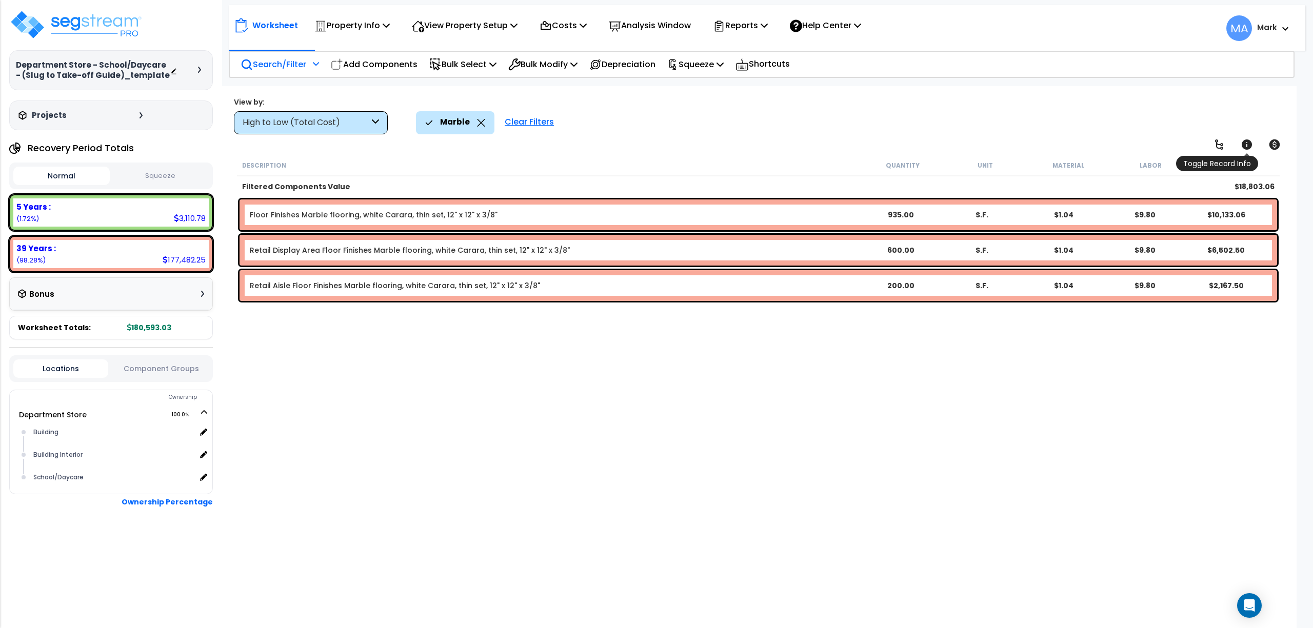
click at [1246, 147] on icon at bounding box center [1246, 144] width 12 height 12
